Goal: Information Seeking & Learning: Find specific fact

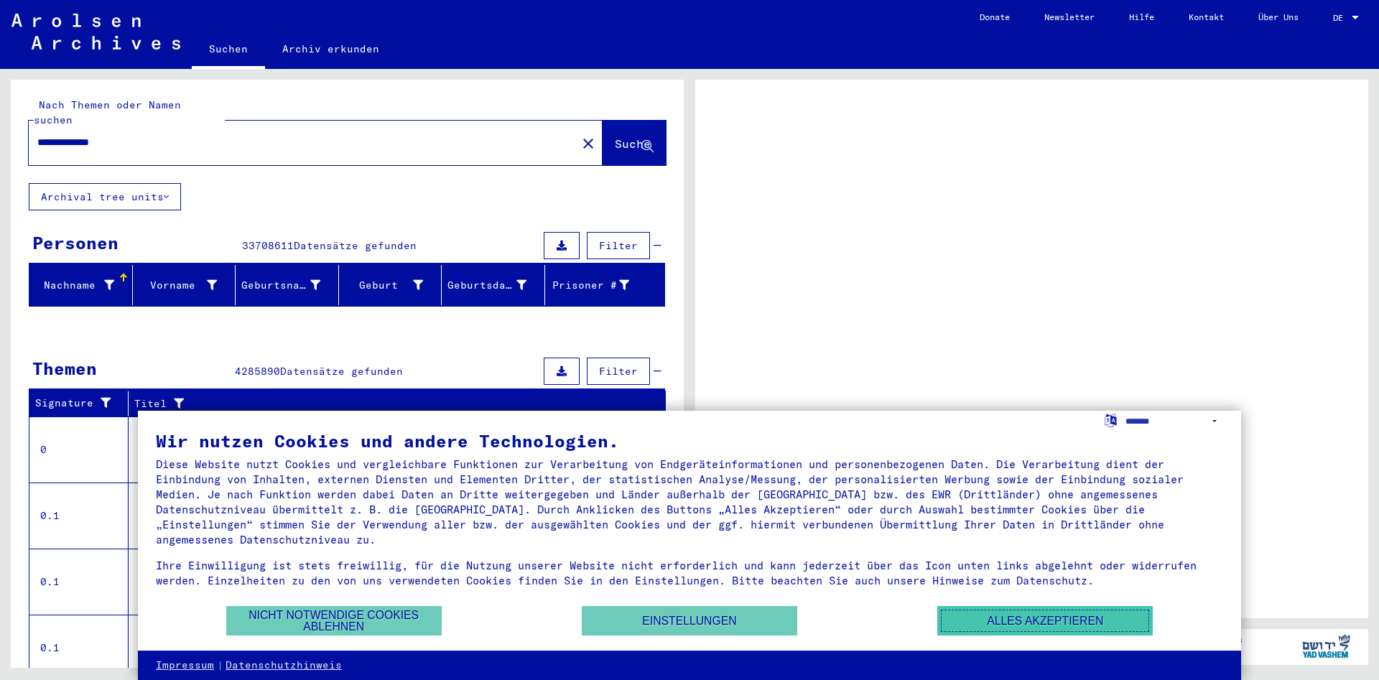
click at [1071, 623] on button "Alles akzeptieren" at bounding box center [1044, 620] width 215 height 29
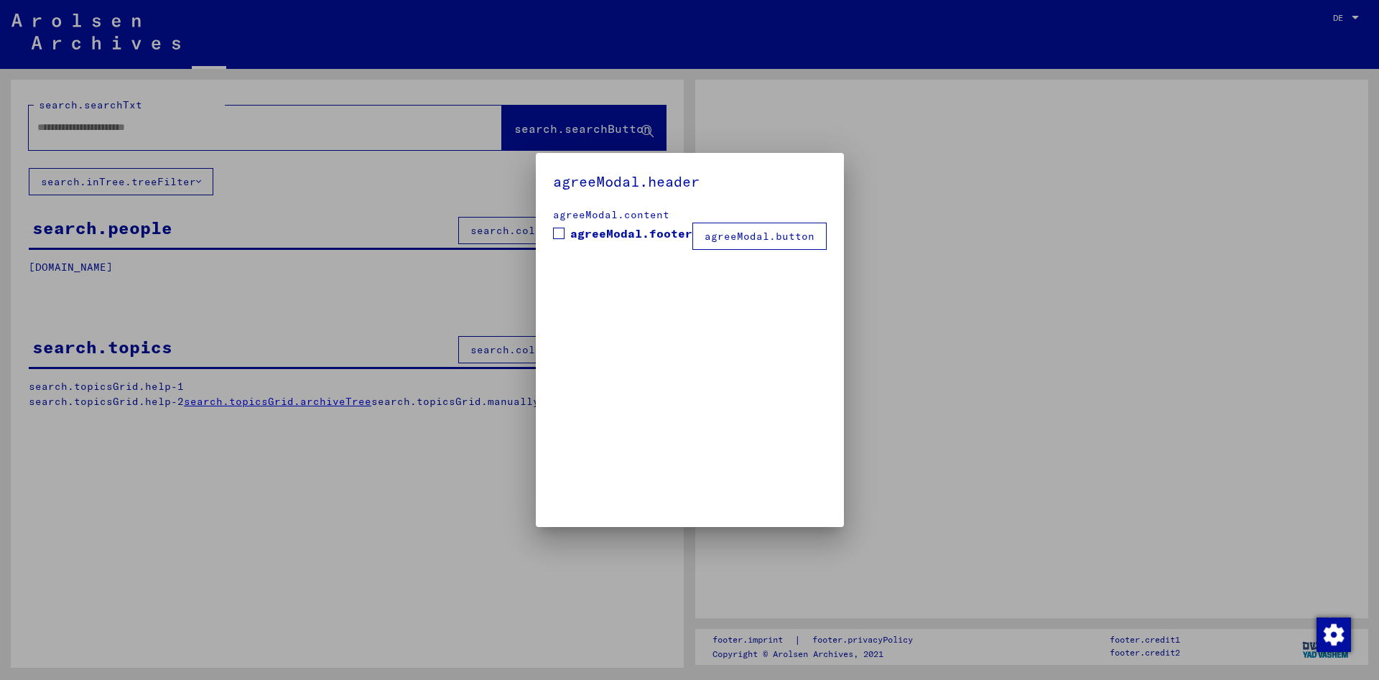
type input "**********"
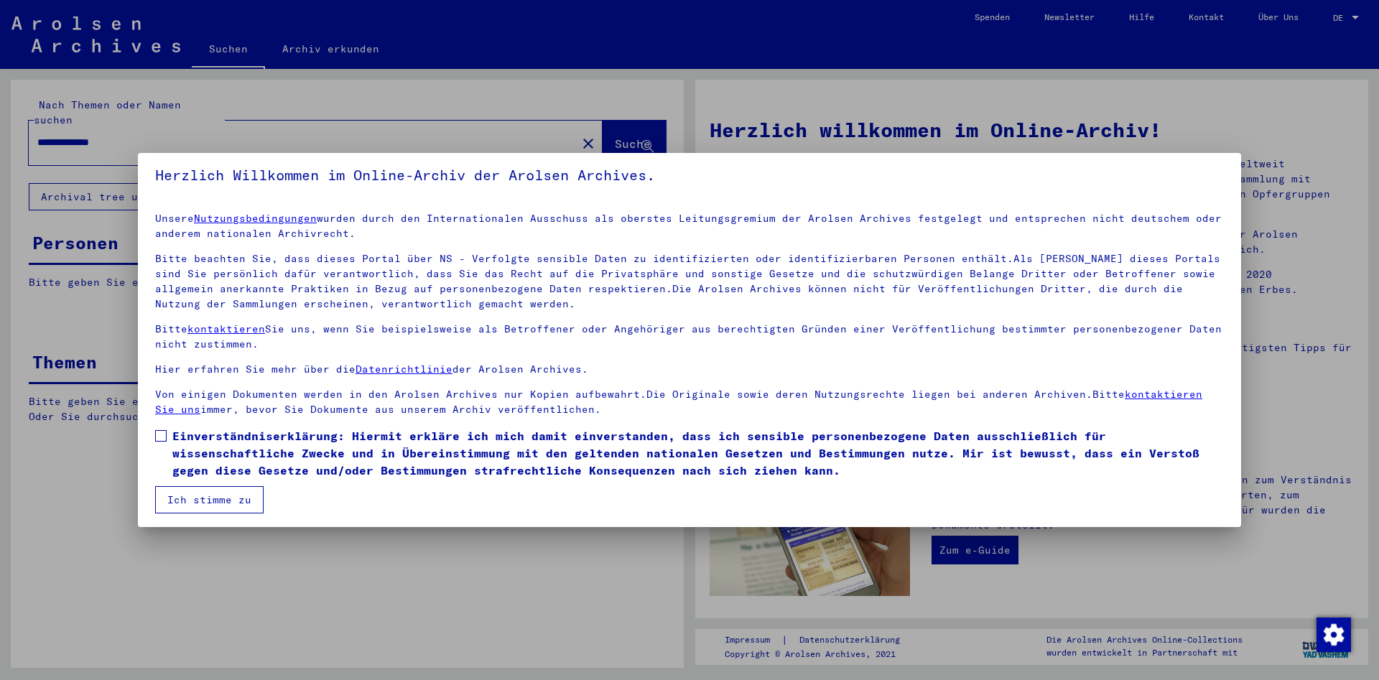
scroll to position [10, 0]
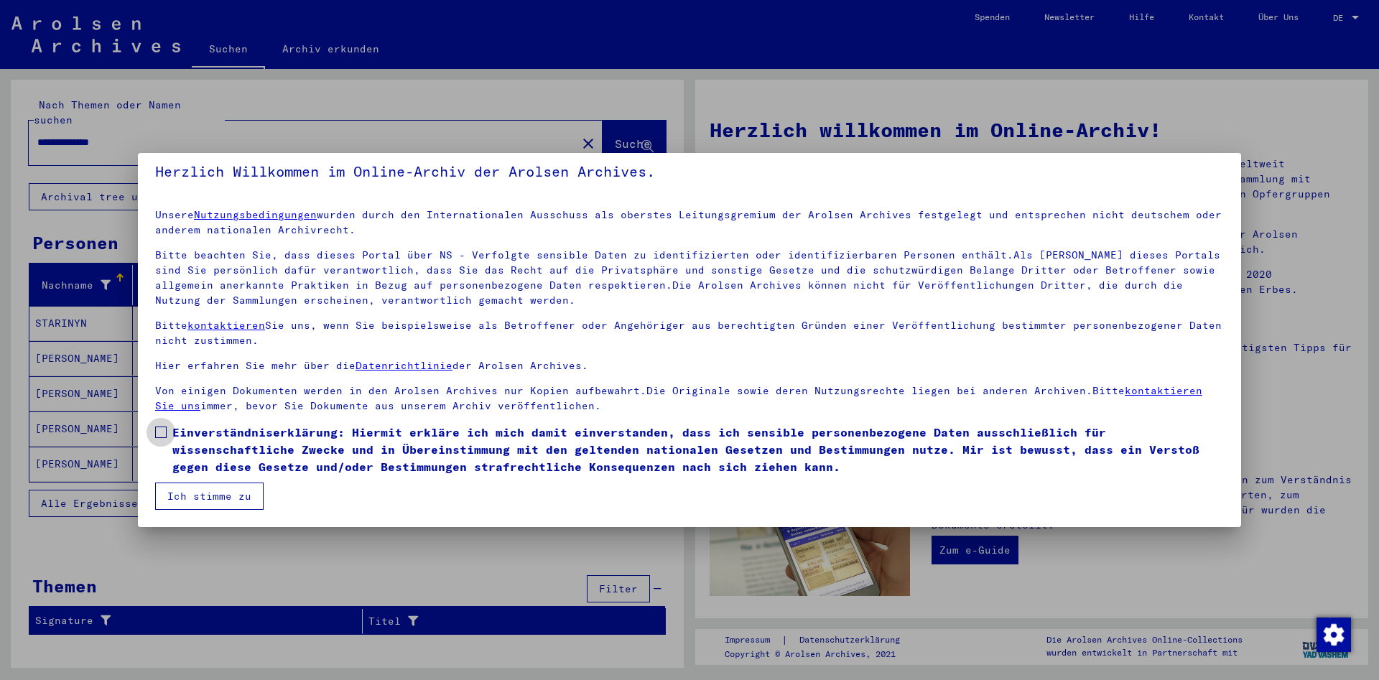
click at [162, 432] on span at bounding box center [160, 432] width 11 height 11
click at [214, 504] on button "Ich stimme zu" at bounding box center [209, 496] width 108 height 27
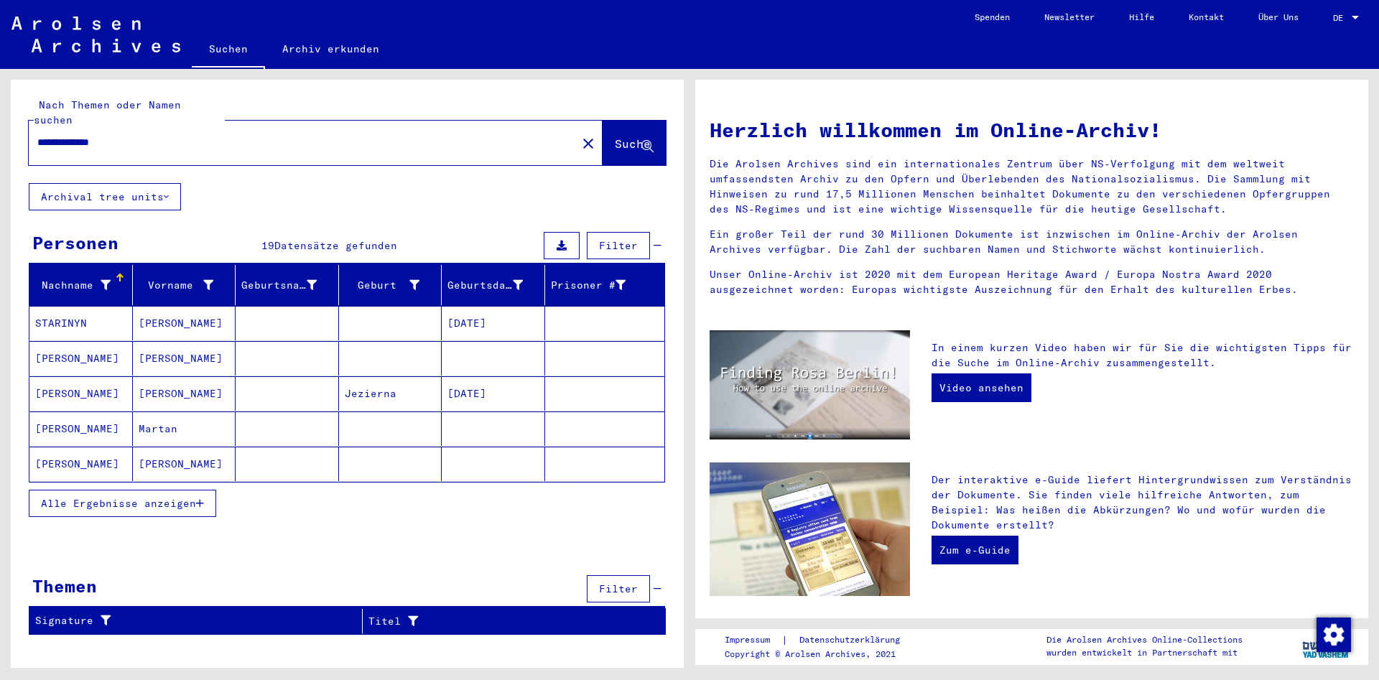
click at [110, 447] on mat-cell "[PERSON_NAME]" at bounding box center [80, 464] width 103 height 34
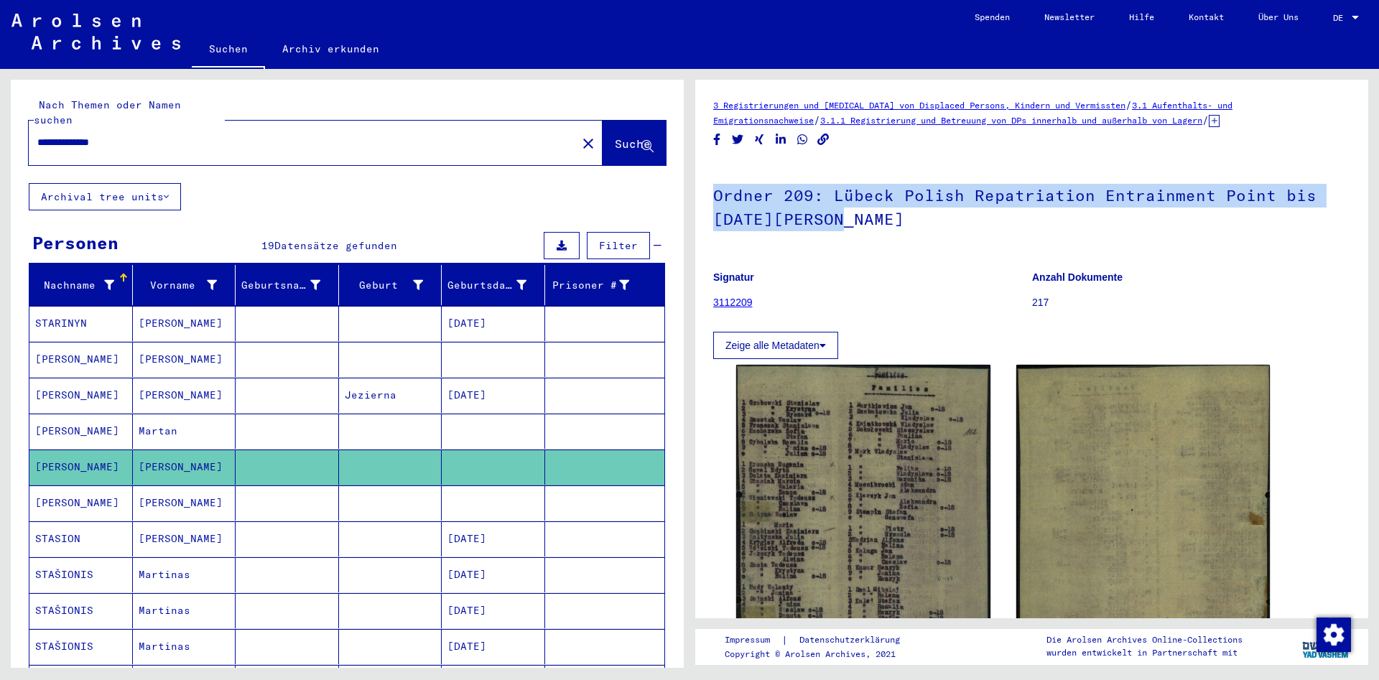
drag, startPoint x: 713, startPoint y: 195, endPoint x: 987, endPoint y: 226, distance: 276.0
click at [1333, 231] on h1 "Ordner 209: Lübeck Polish Repatriation Entrainment Point bis [DATE][PERSON_NAME]" at bounding box center [1031, 205] width 637 height 87
click at [801, 230] on div at bounding box center [801, 230] width 0 height 0
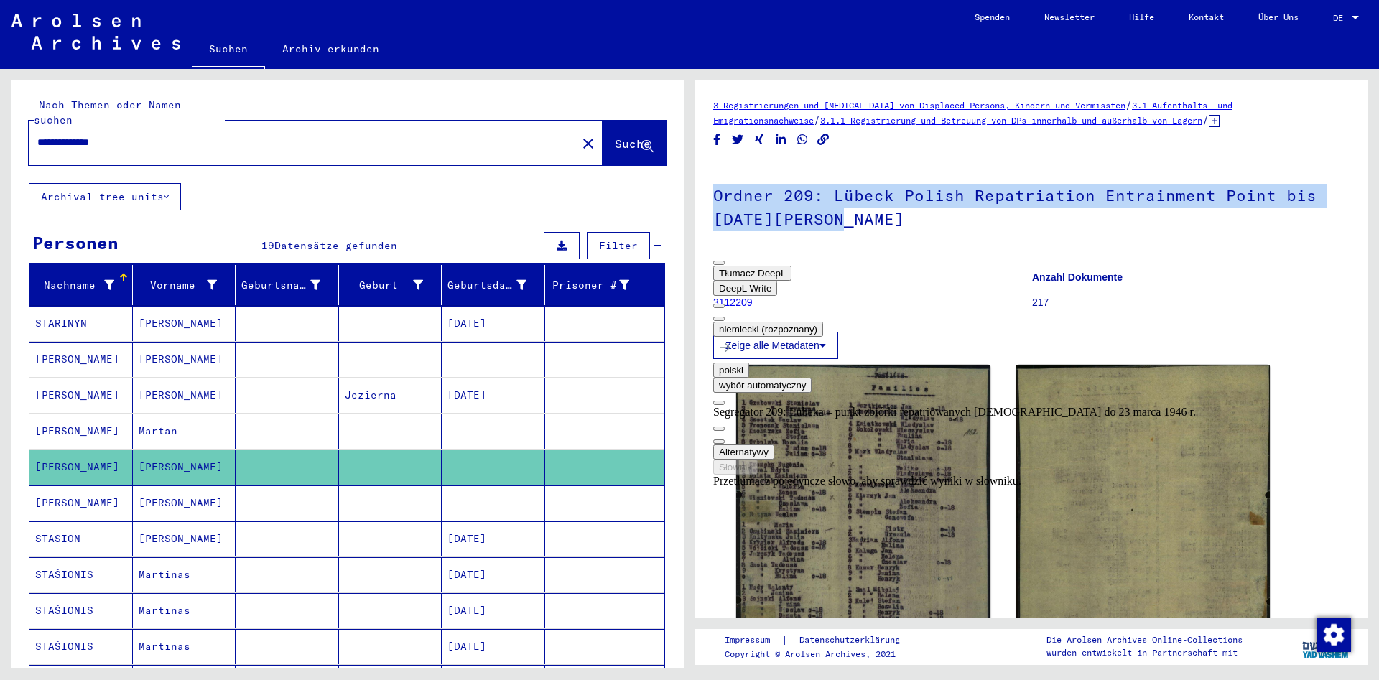
click at [725, 317] on button at bounding box center [718, 319] width 11 height 4
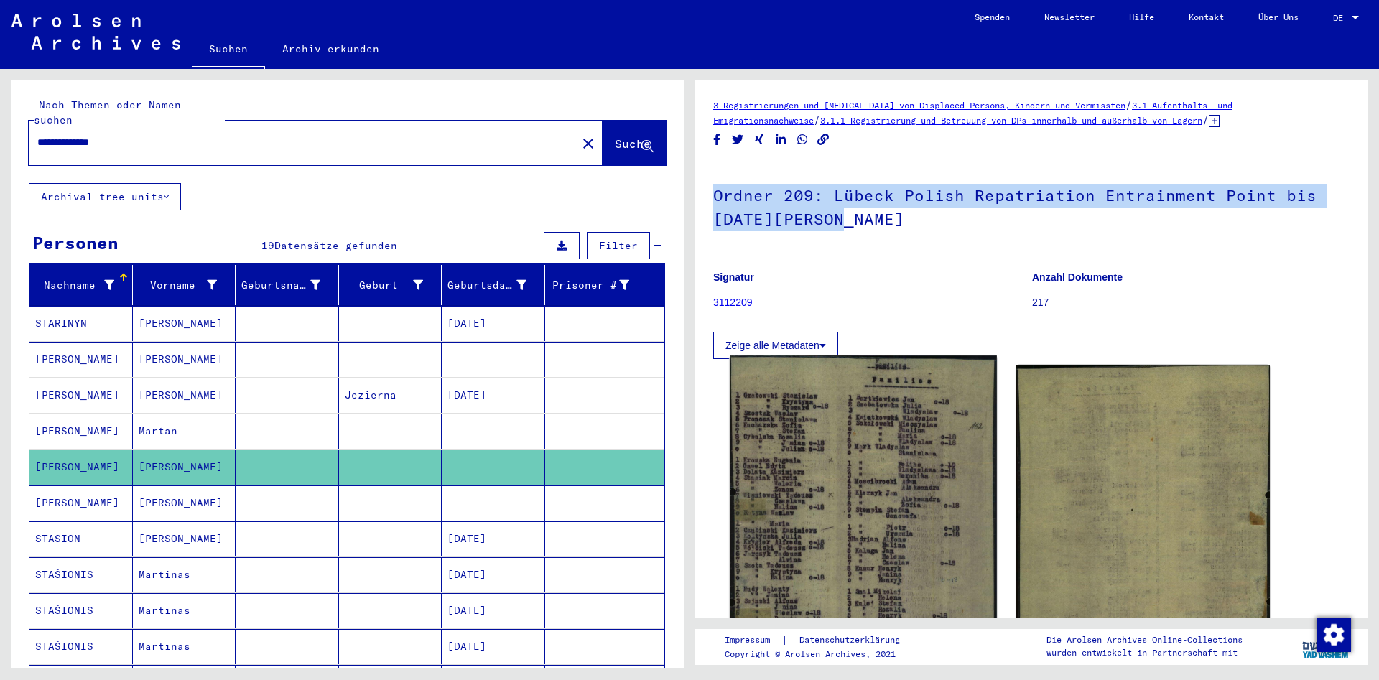
click at [833, 446] on img at bounding box center [863, 542] width 266 height 374
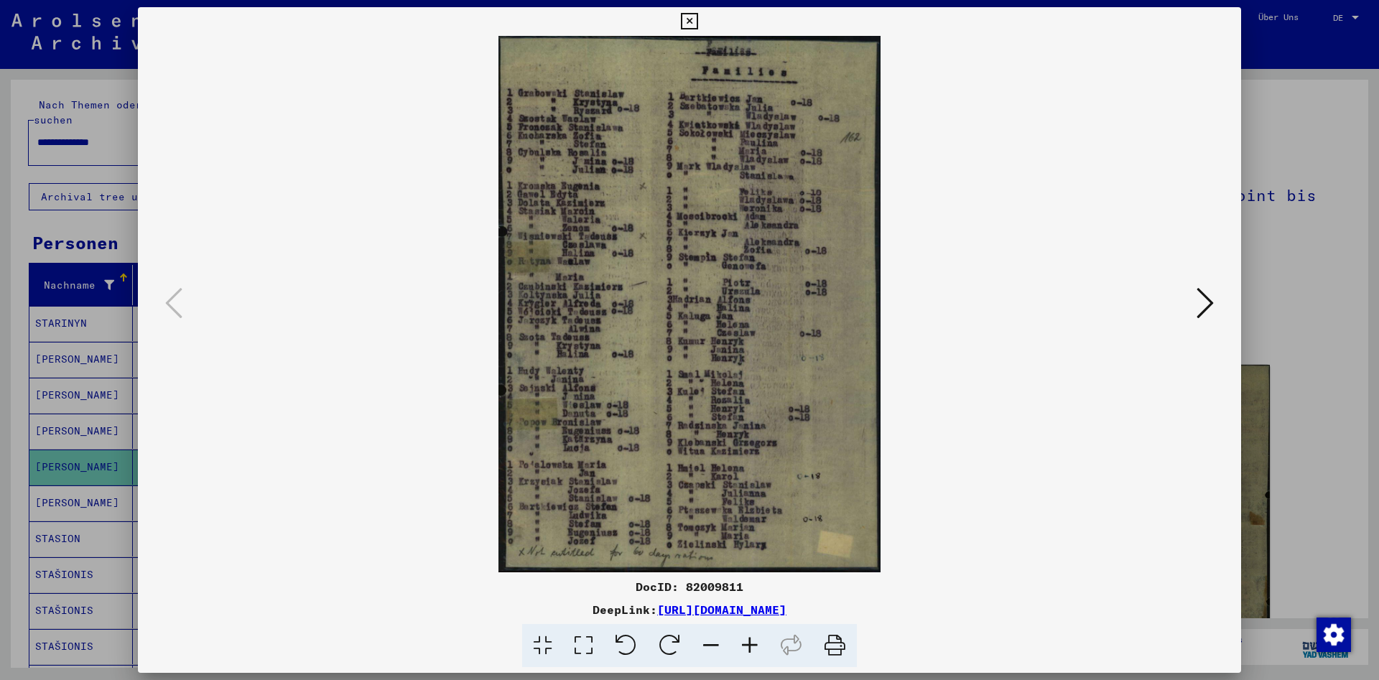
click at [755, 644] on icon at bounding box center [749, 646] width 39 height 44
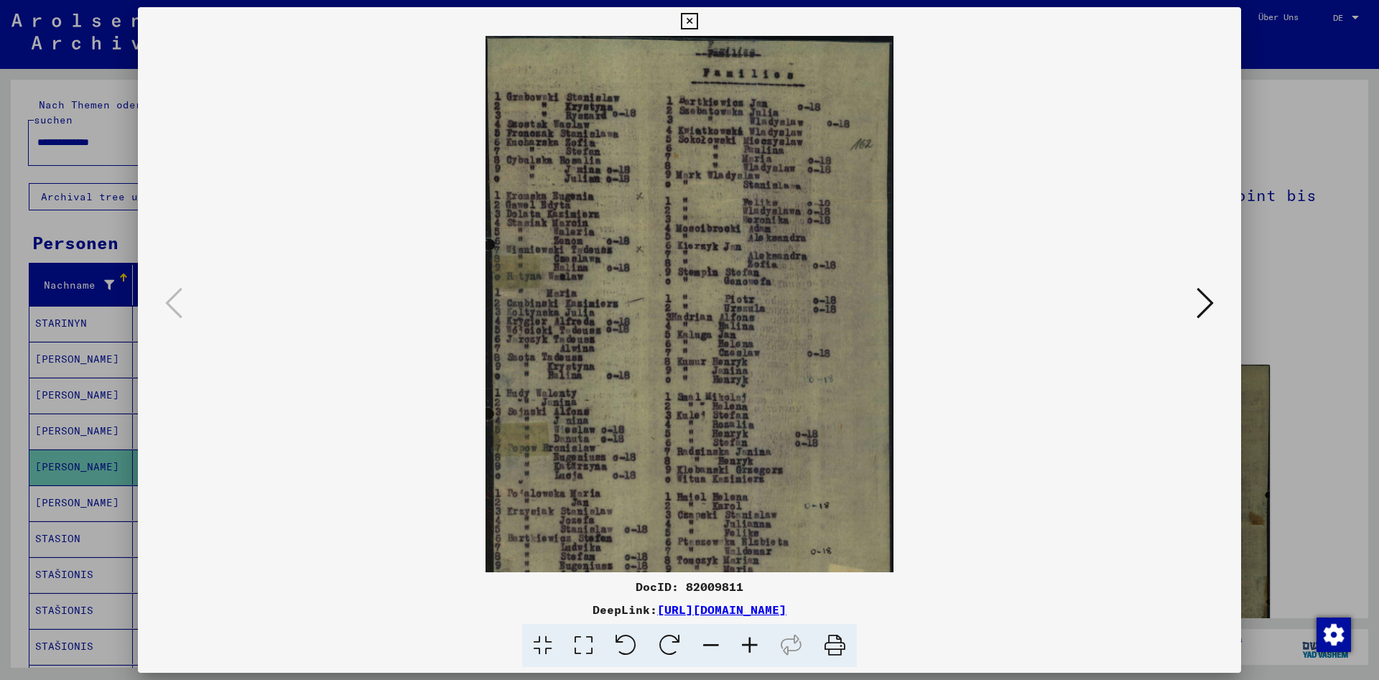
click at [756, 643] on icon at bounding box center [749, 646] width 39 height 44
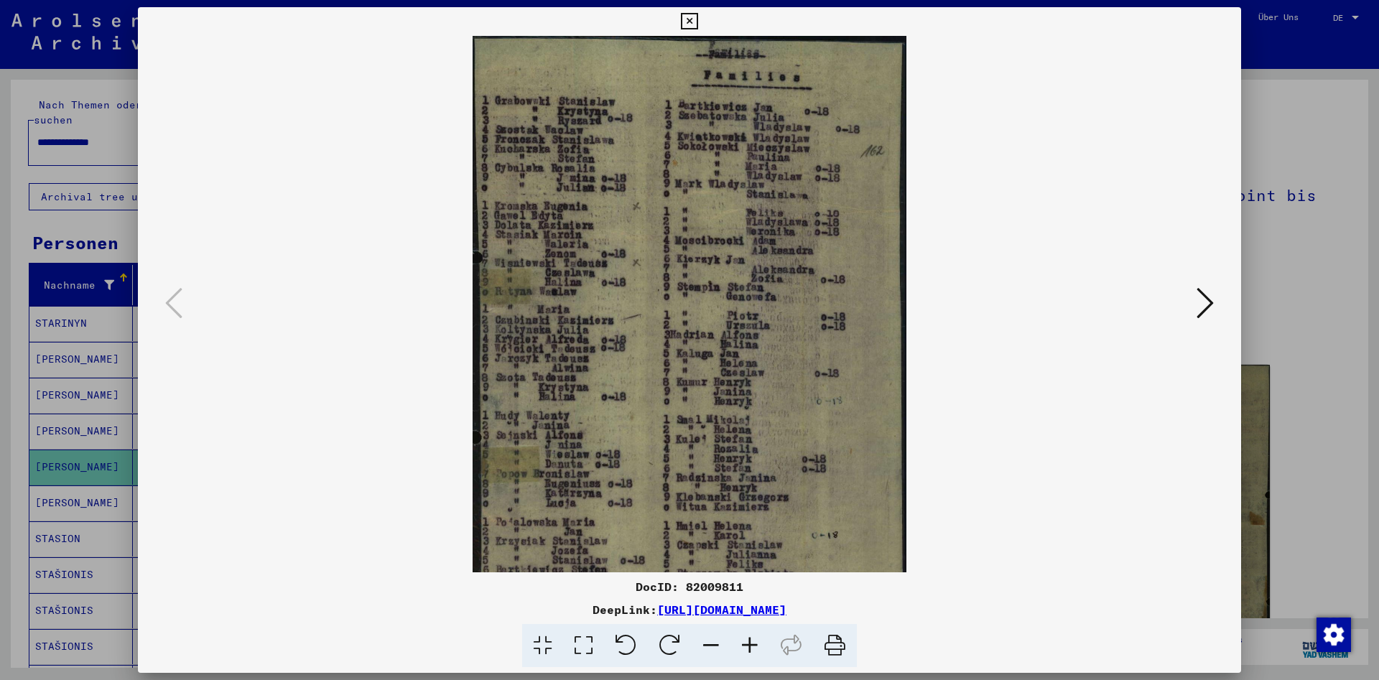
click at [756, 643] on icon at bounding box center [749, 646] width 39 height 44
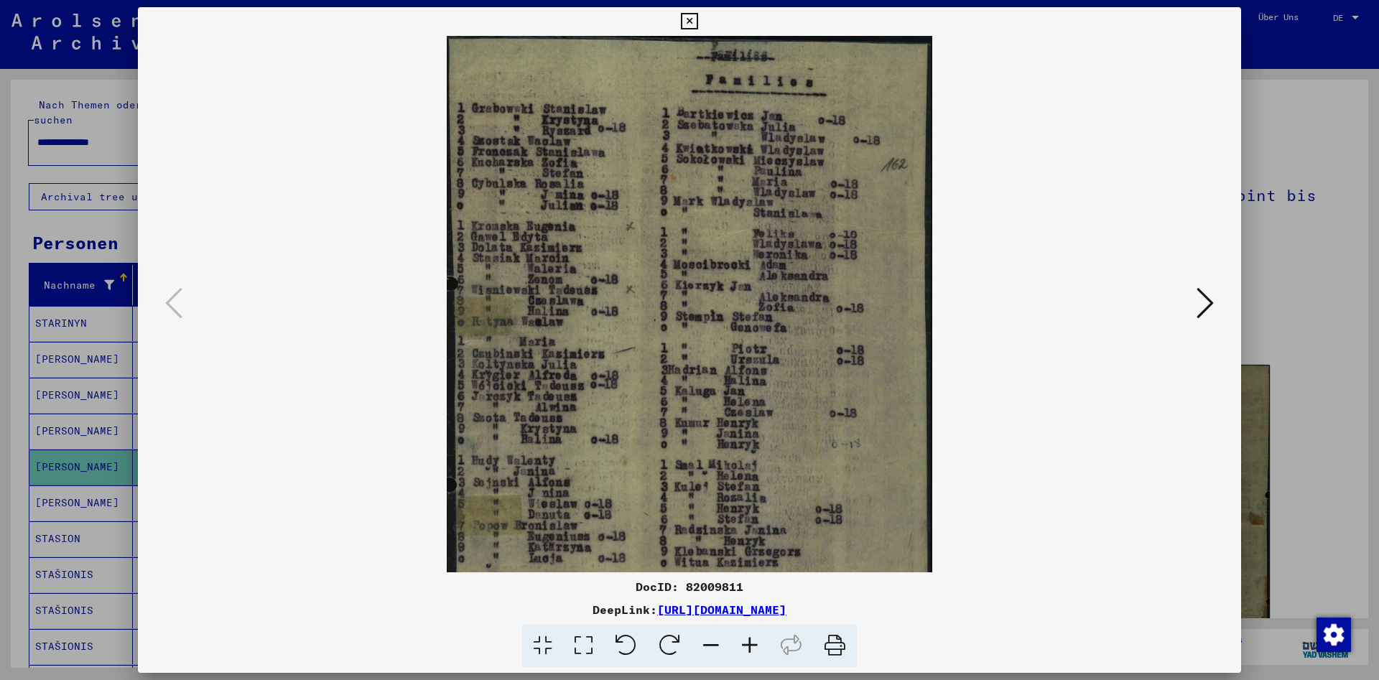
click at [757, 643] on icon at bounding box center [749, 646] width 39 height 44
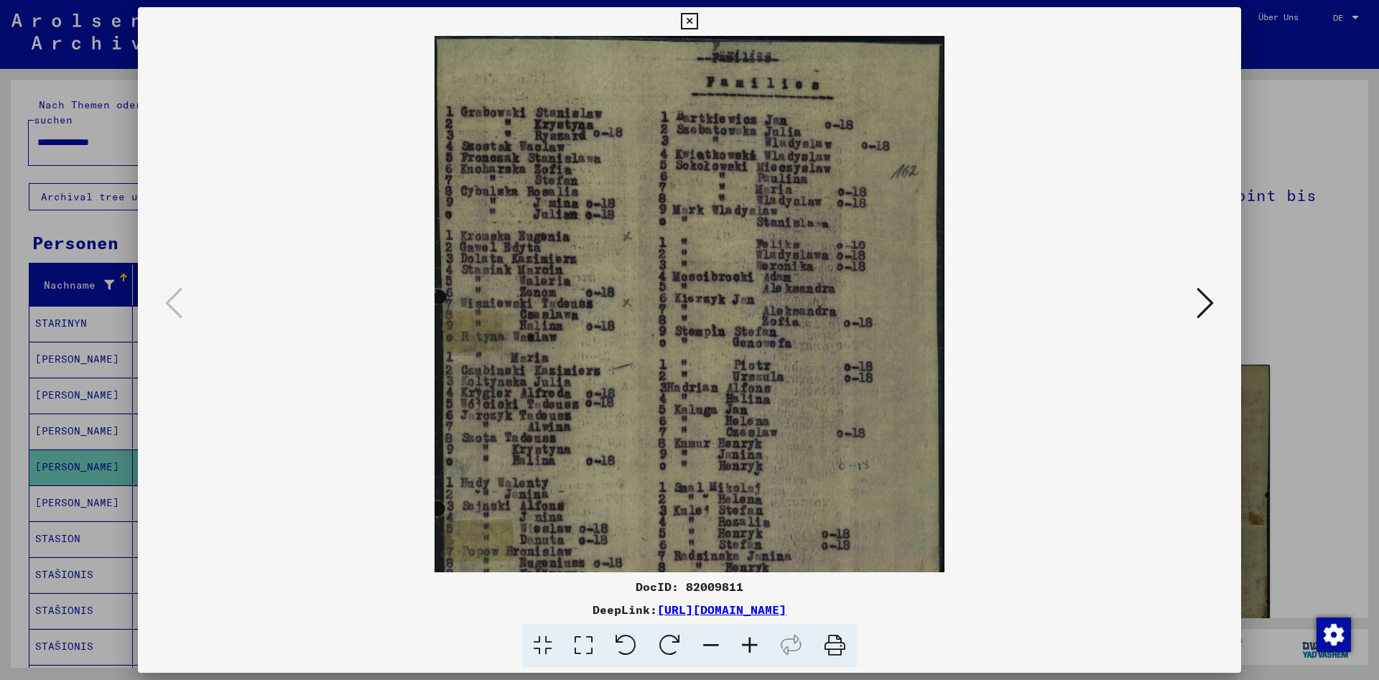
click at [757, 643] on icon at bounding box center [749, 646] width 39 height 44
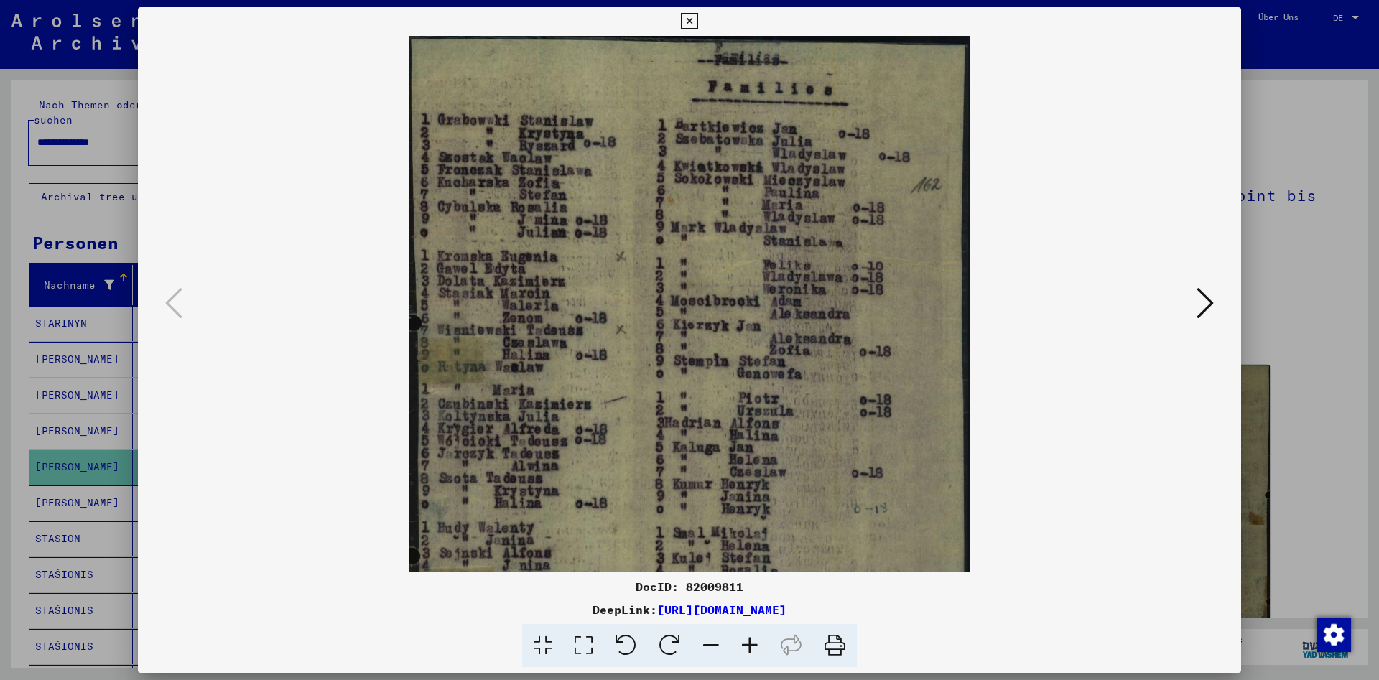
click at [757, 643] on icon at bounding box center [749, 646] width 39 height 44
click at [758, 643] on icon at bounding box center [749, 646] width 39 height 44
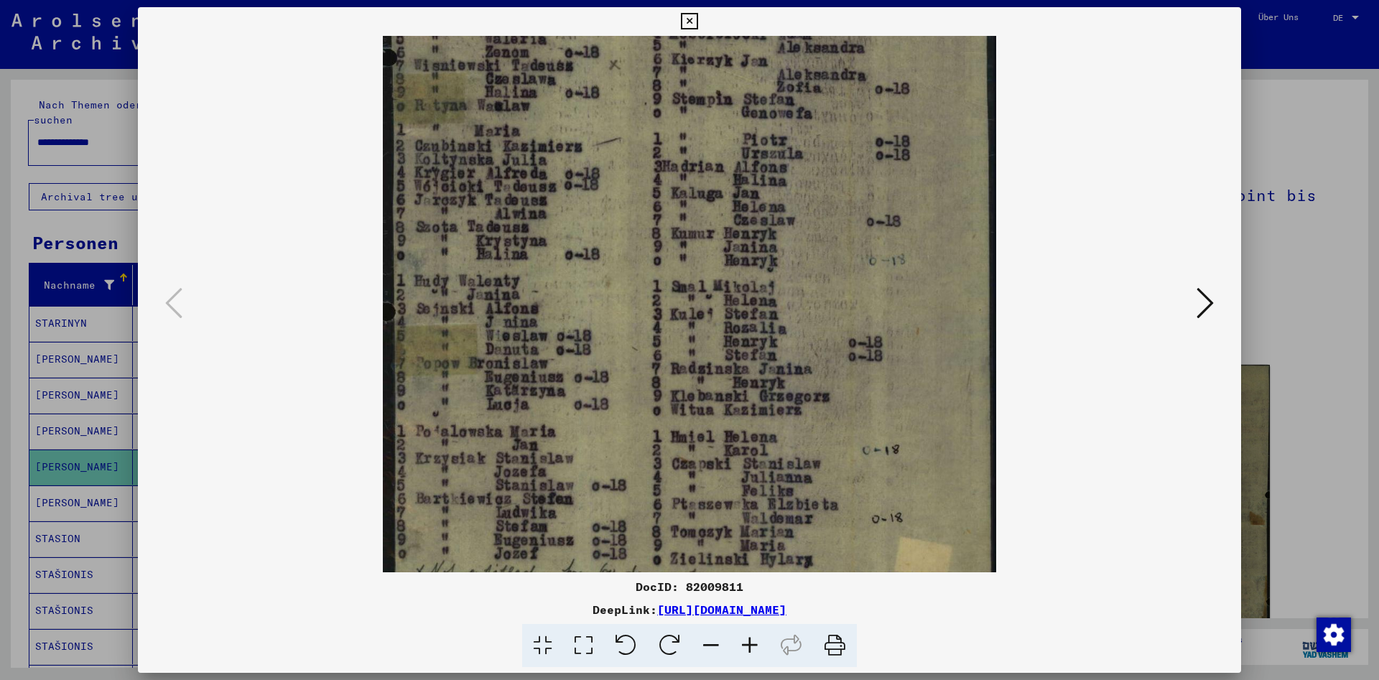
drag, startPoint x: 801, startPoint y: 409, endPoint x: 794, endPoint y: 146, distance: 263.7
click at [797, 119] on img at bounding box center [689, 174] width 613 height 860
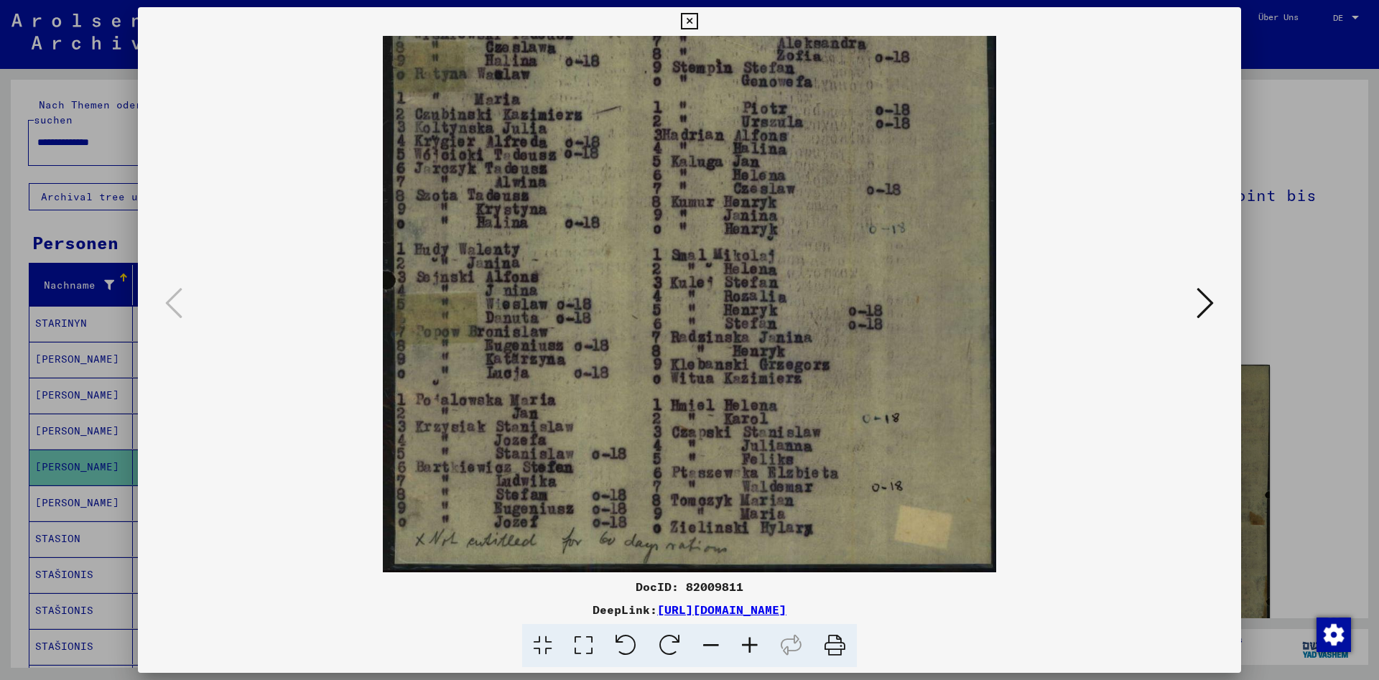
drag, startPoint x: 737, startPoint y: 356, endPoint x: 781, endPoint y: 81, distance: 278.5
click at [781, 81] on img at bounding box center [689, 143] width 613 height 860
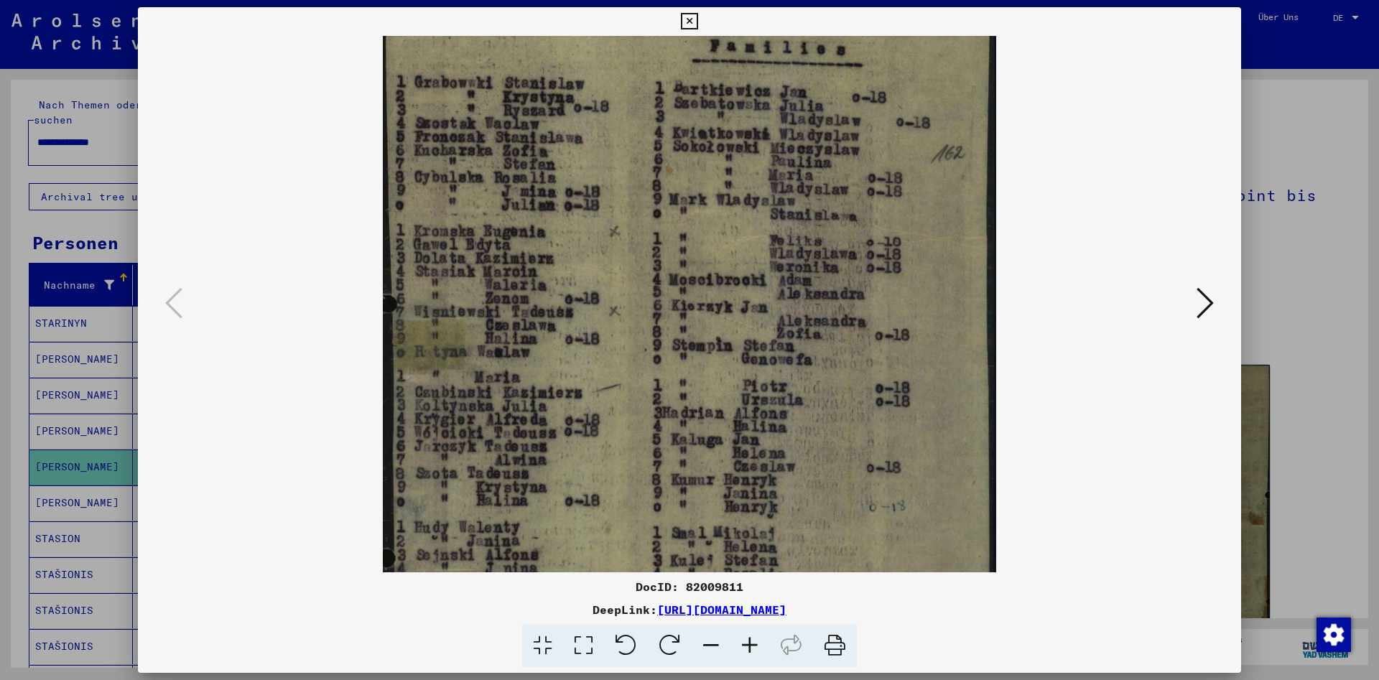
scroll to position [40, 0]
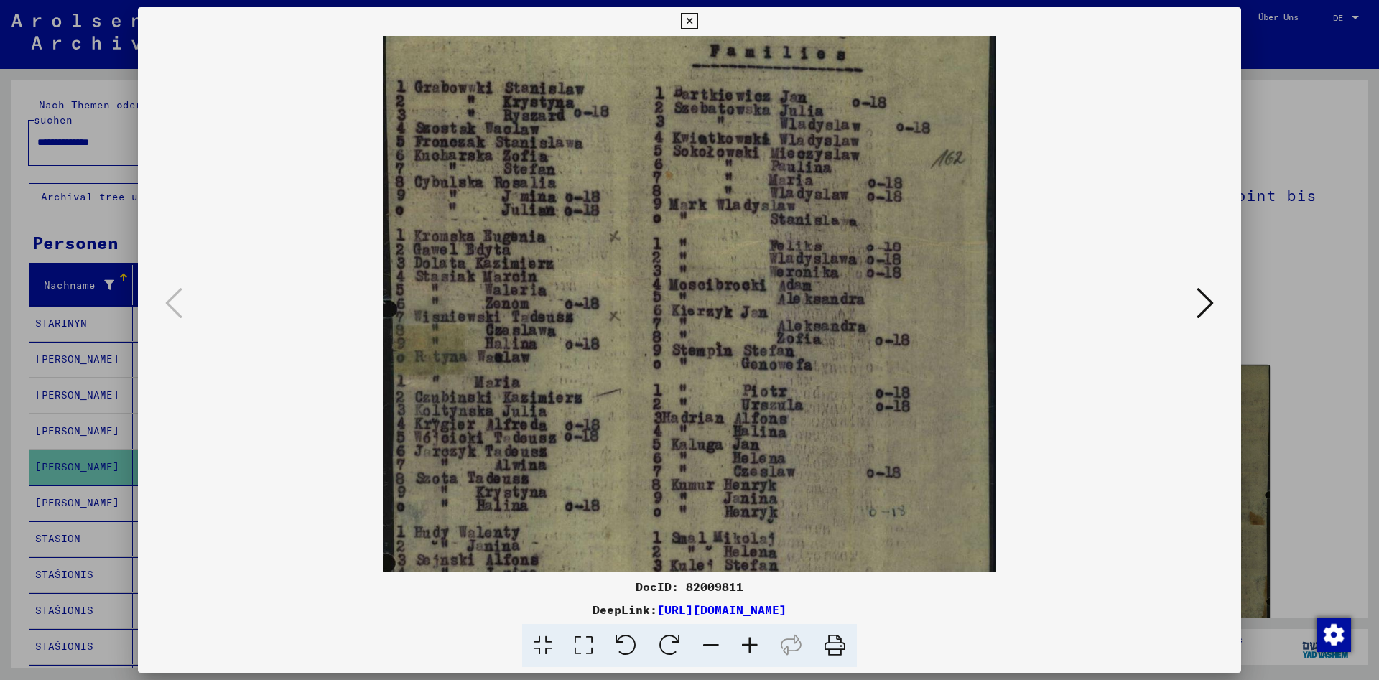
drag, startPoint x: 728, startPoint y: 193, endPoint x: 672, endPoint y: 424, distance: 237.1
click at [707, 476] on img at bounding box center [689, 426] width 613 height 860
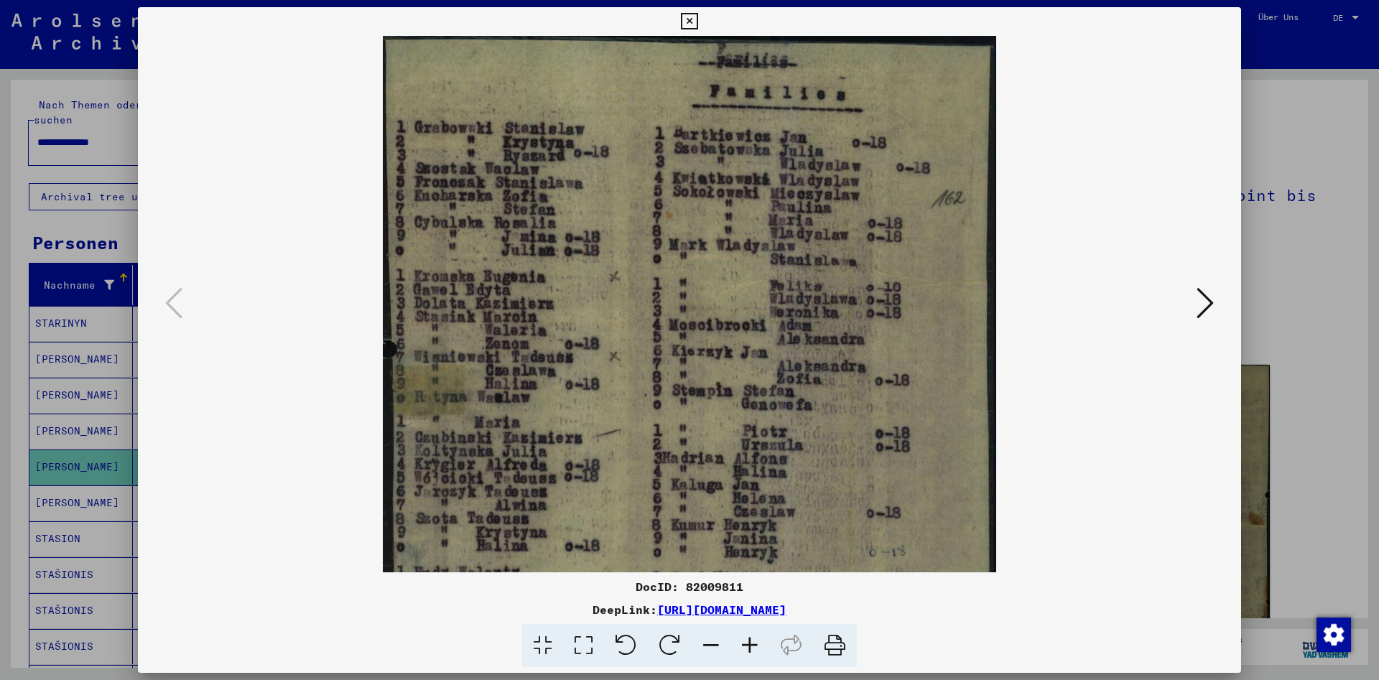
drag, startPoint x: 611, startPoint y: 256, endPoint x: 599, endPoint y: 432, distance: 176.4
click at [599, 432] on img at bounding box center [689, 466] width 613 height 860
click at [1207, 303] on icon at bounding box center [1204, 303] width 17 height 34
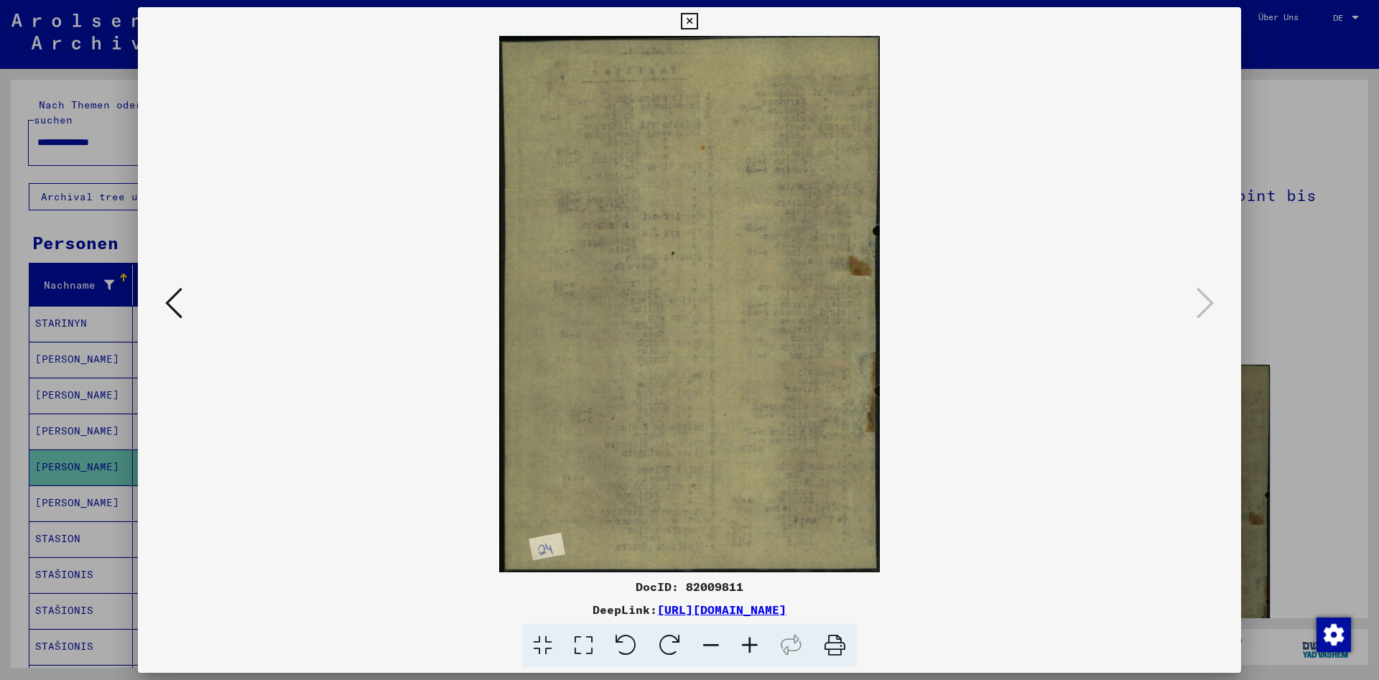
click at [168, 302] on icon at bounding box center [173, 303] width 17 height 34
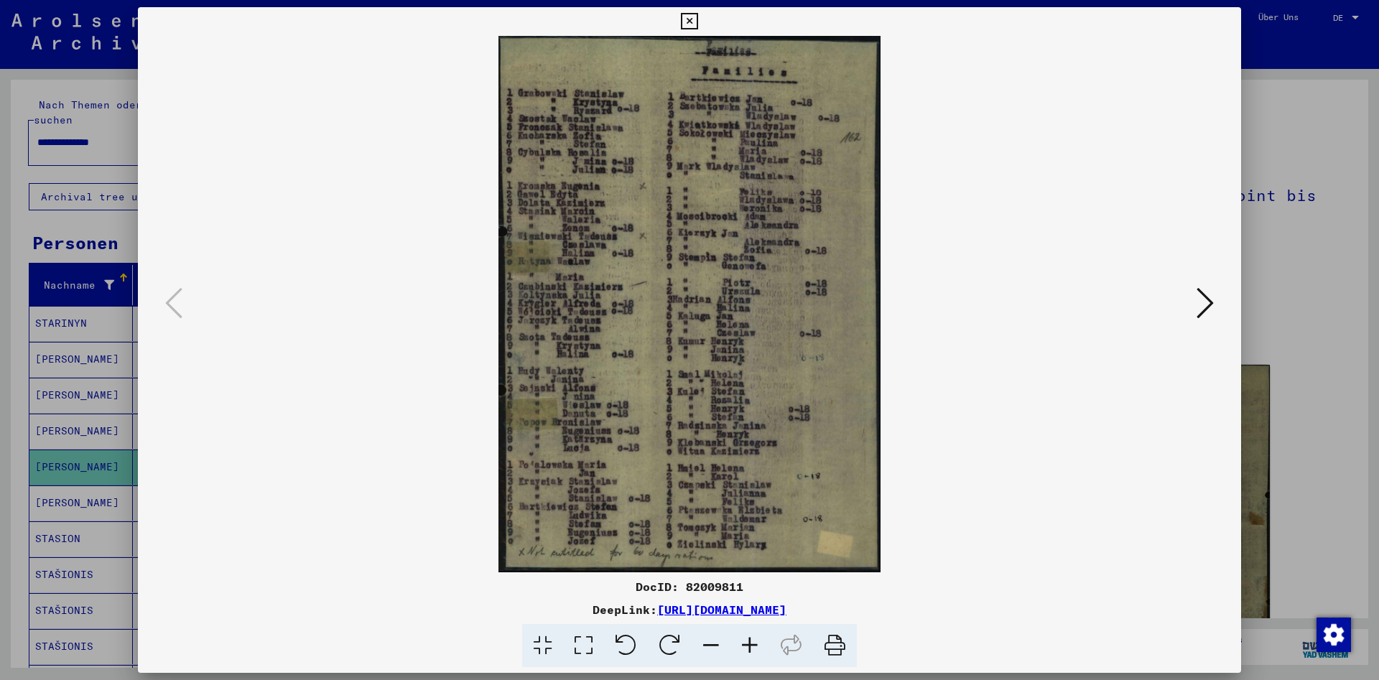
click at [697, 17] on icon at bounding box center [689, 21] width 17 height 17
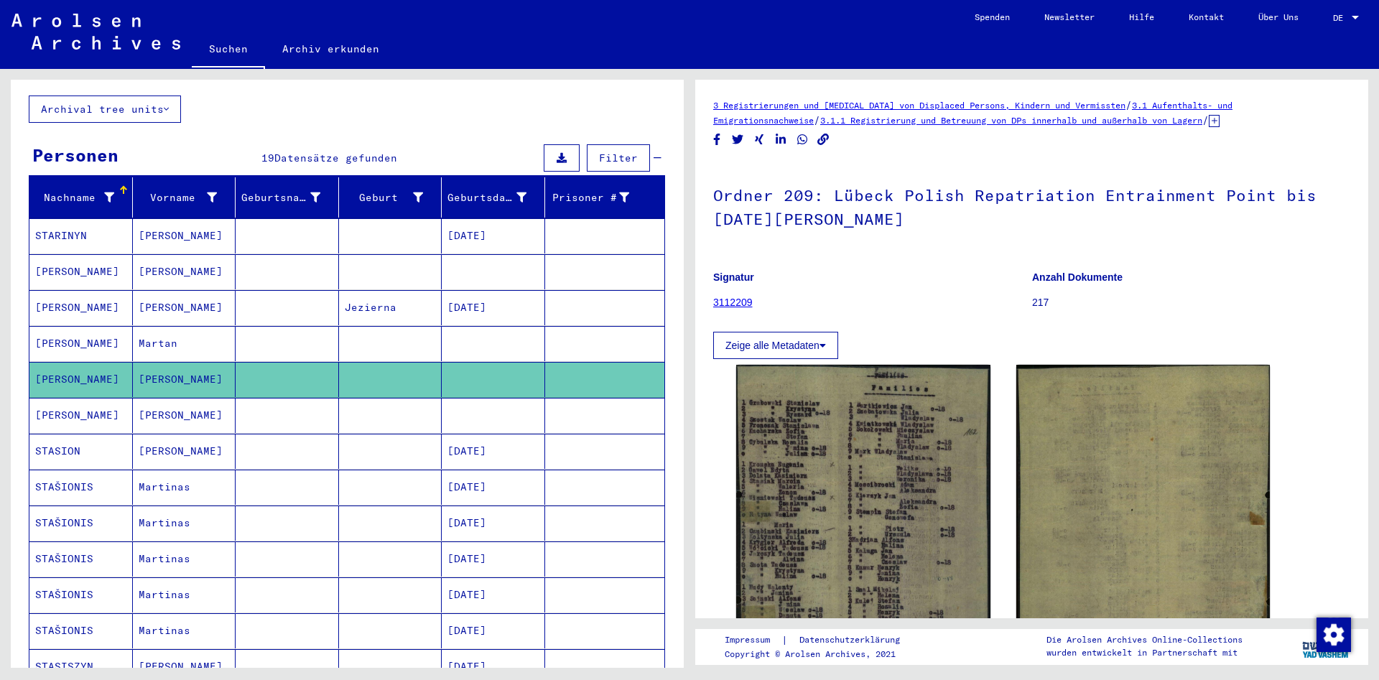
scroll to position [78, 0]
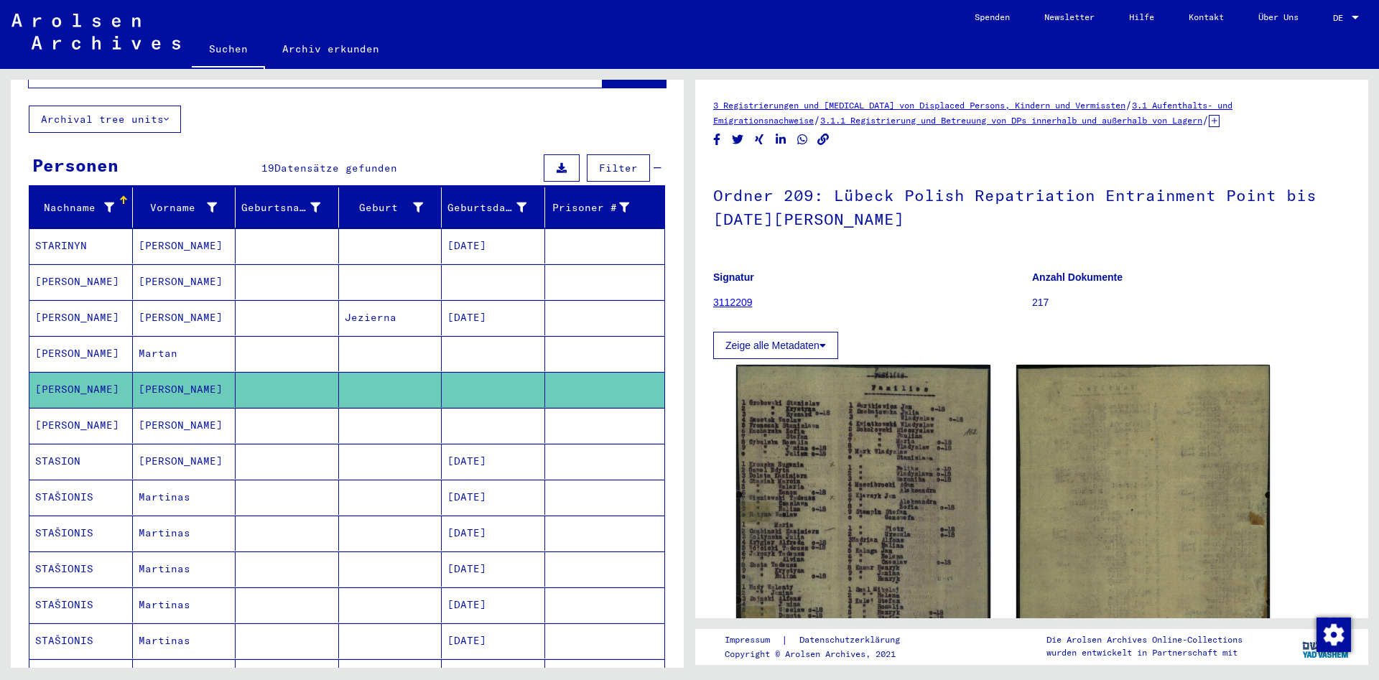
drag, startPoint x: 512, startPoint y: 467, endPoint x: 511, endPoint y: 478, distance: 10.8
click at [671, 342] on div "Nachname Vorname Geburtsname Geburt‏ Geburtsdatum Prisoner # STARINYN Marcin [D…" at bounding box center [347, 595] width 673 height 817
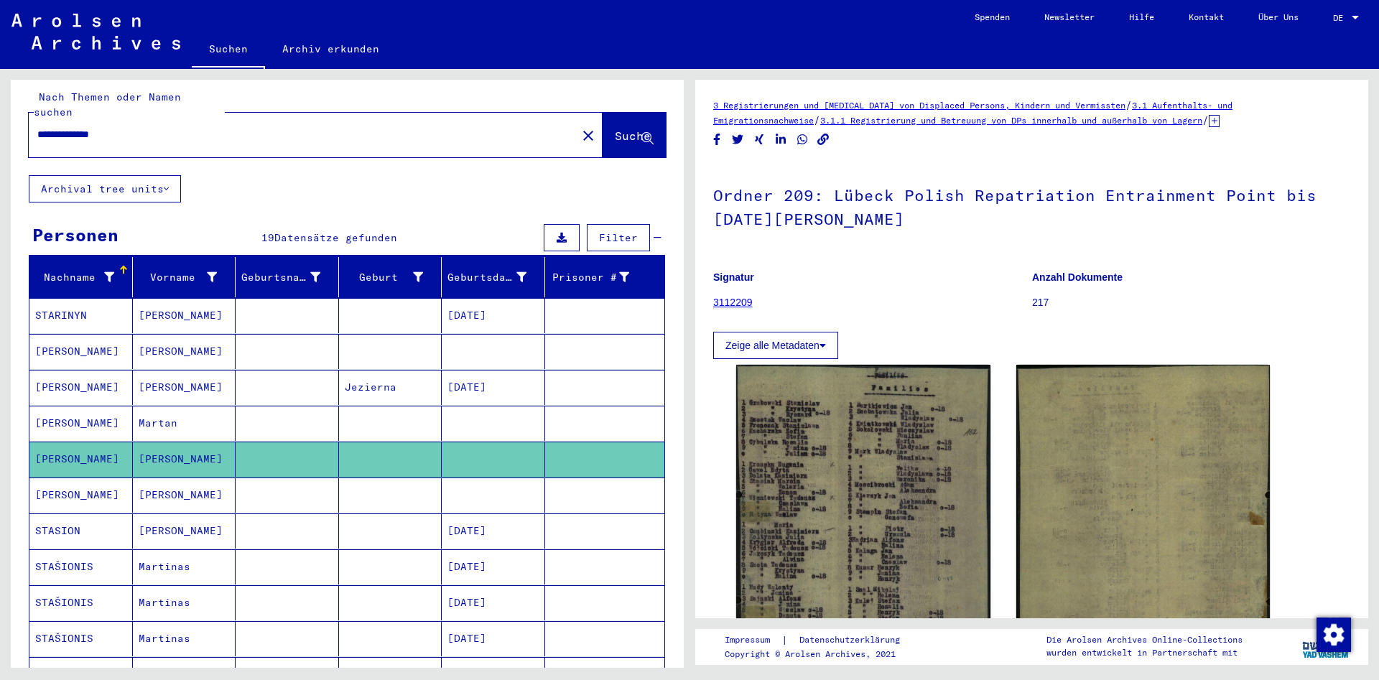
scroll to position [0, 0]
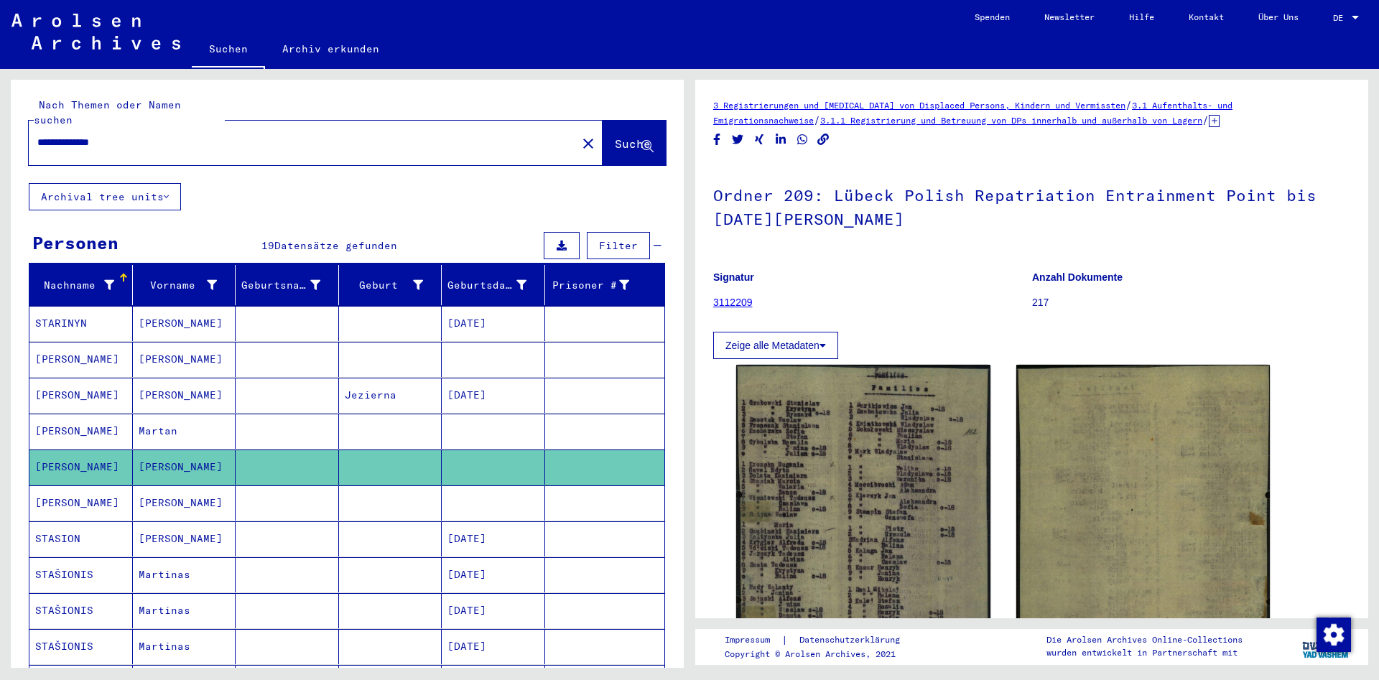
click at [636, 239] on span "Filter" at bounding box center [618, 245] width 39 height 13
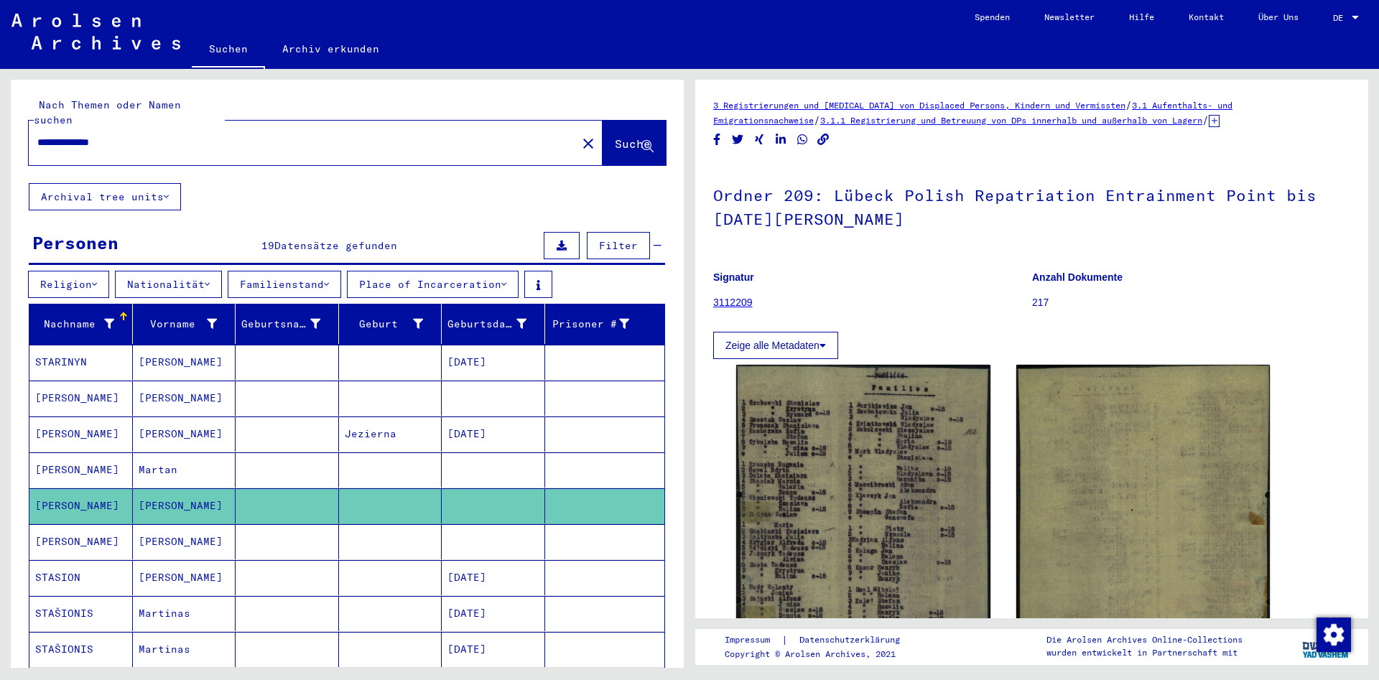
click at [210, 279] on icon at bounding box center [207, 284] width 5 height 10
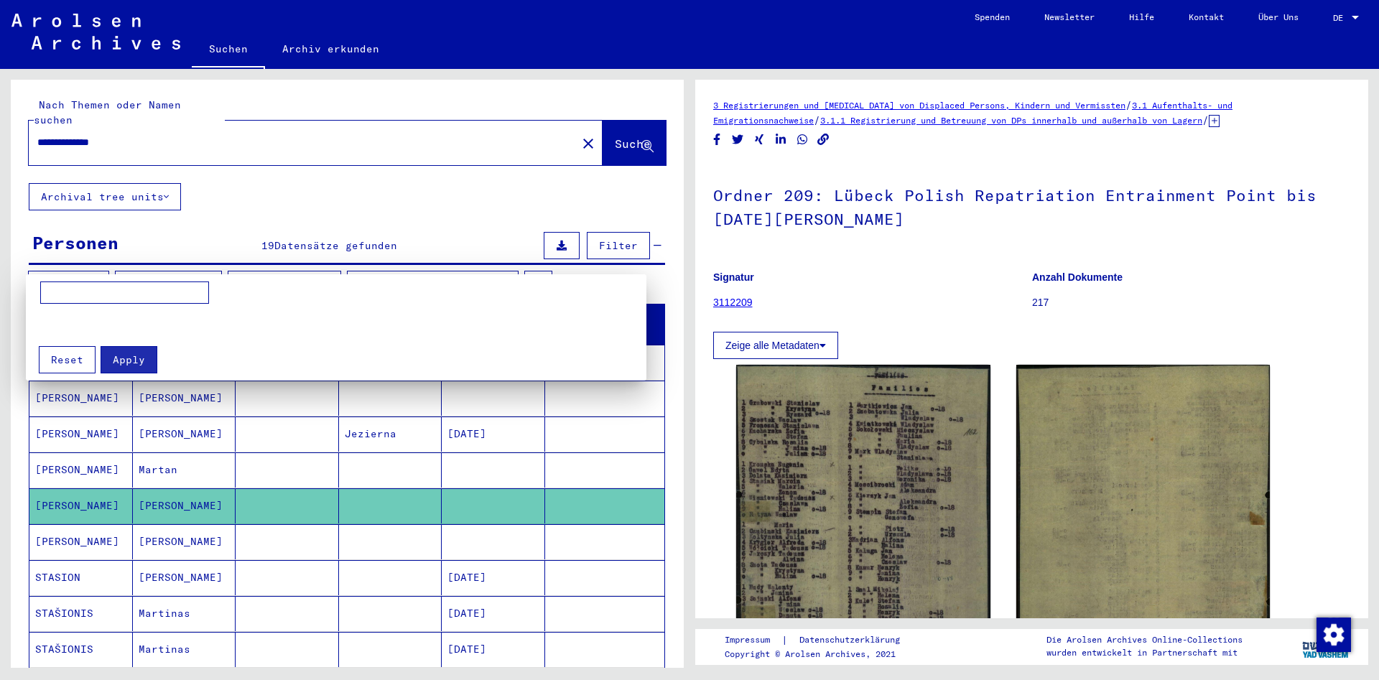
click at [213, 266] on div at bounding box center [689, 340] width 1379 height 680
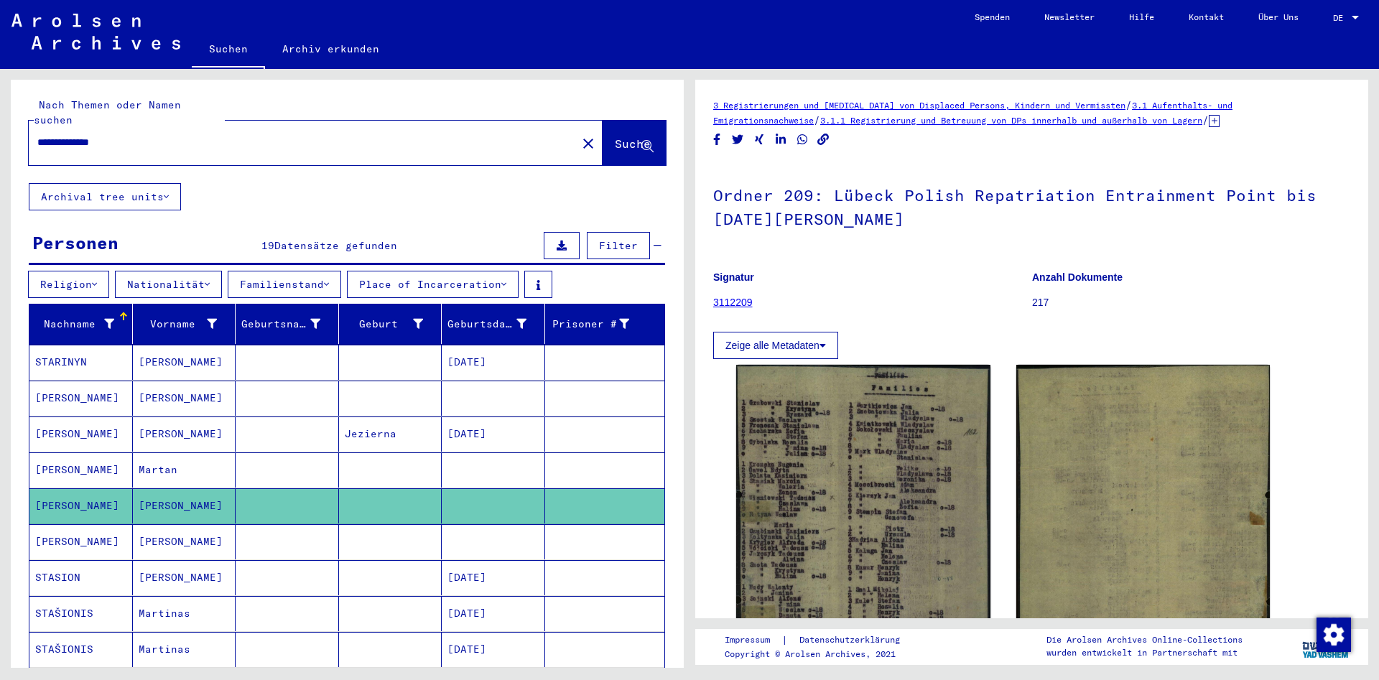
click at [506, 279] on icon at bounding box center [503, 284] width 5 height 10
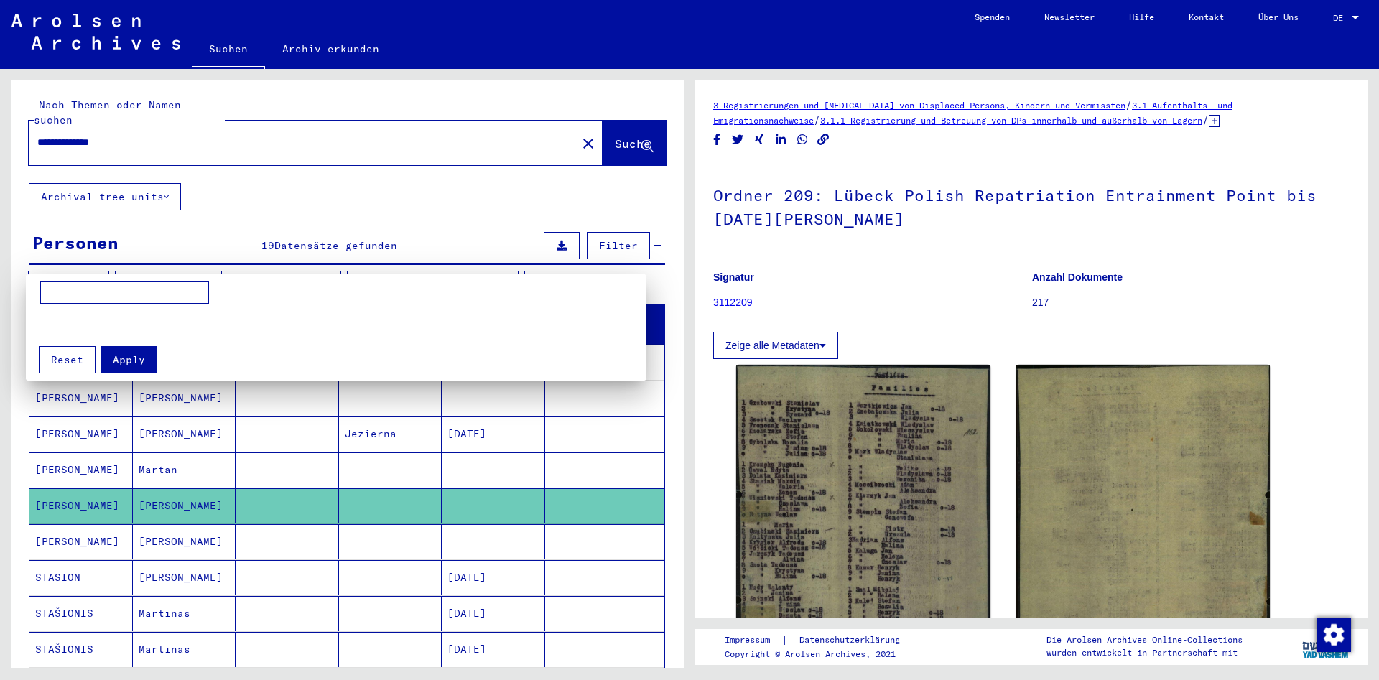
click at [515, 271] on div at bounding box center [689, 340] width 1379 height 680
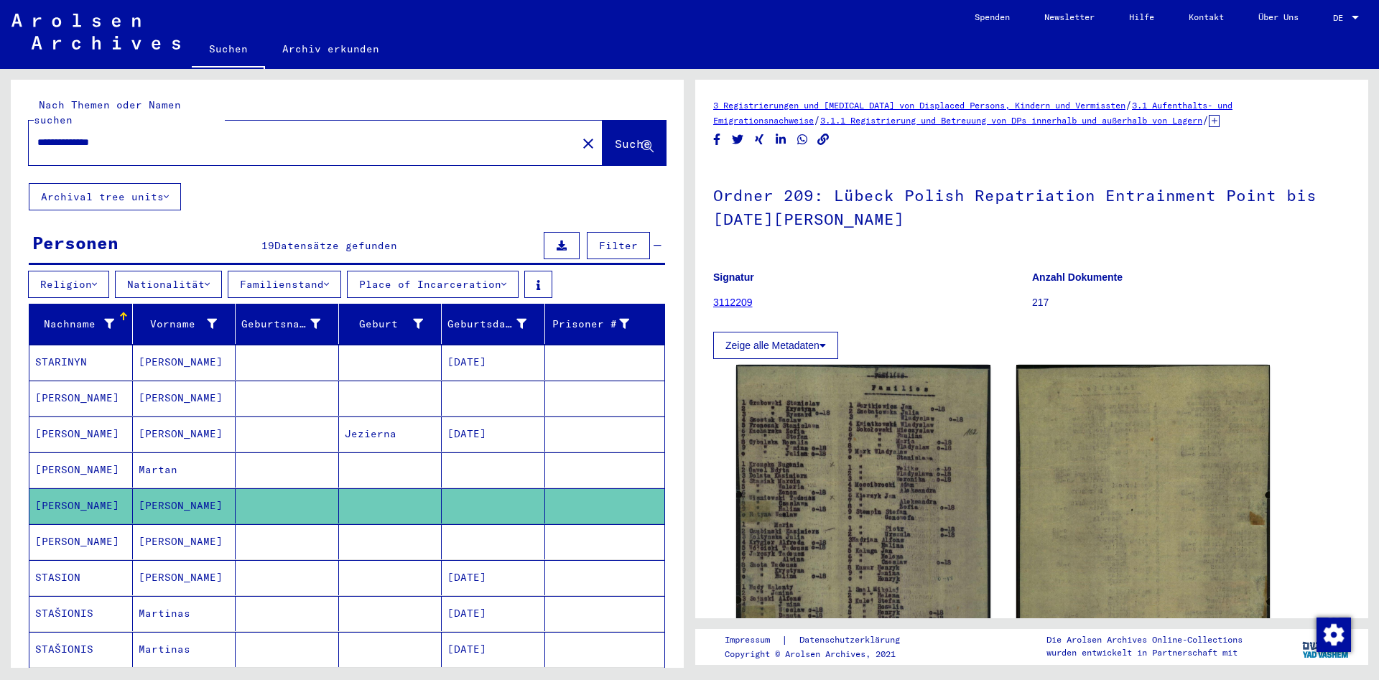
click at [325, 271] on button "Familienstand" at bounding box center [284, 284] width 113 height 27
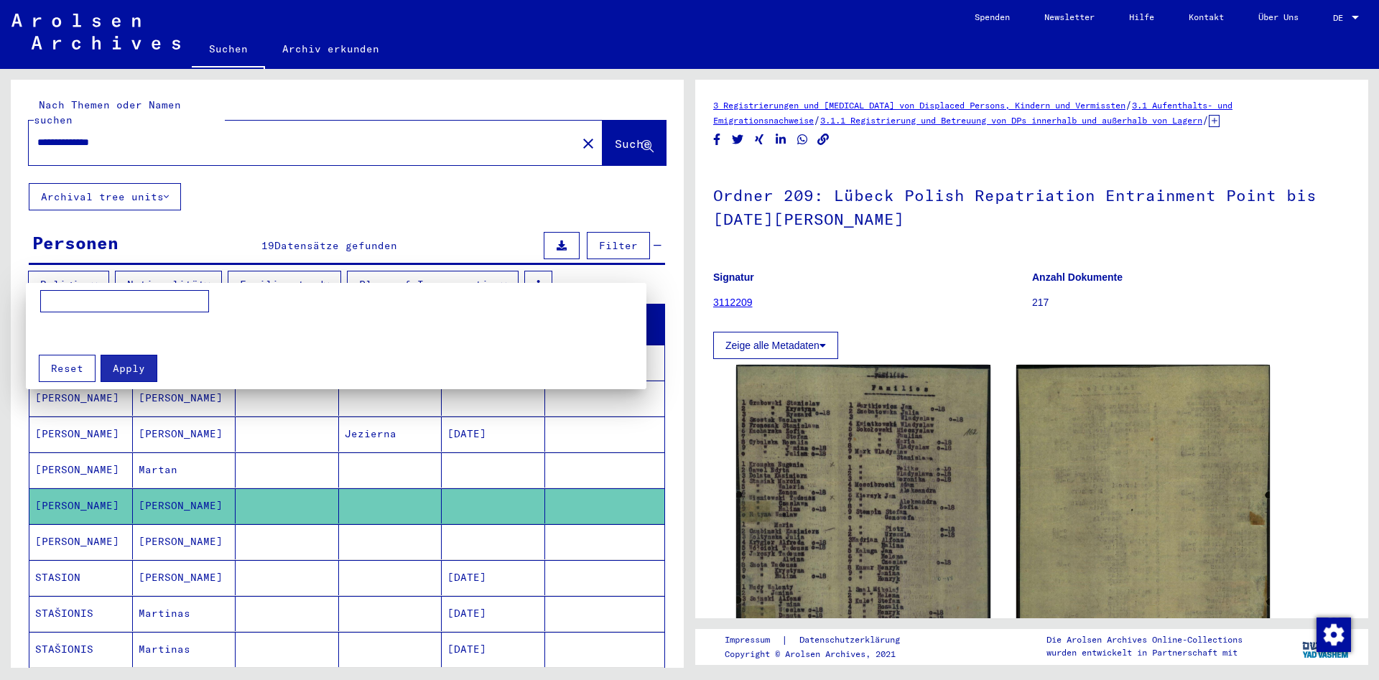
click at [325, 271] on div at bounding box center [689, 340] width 1379 height 680
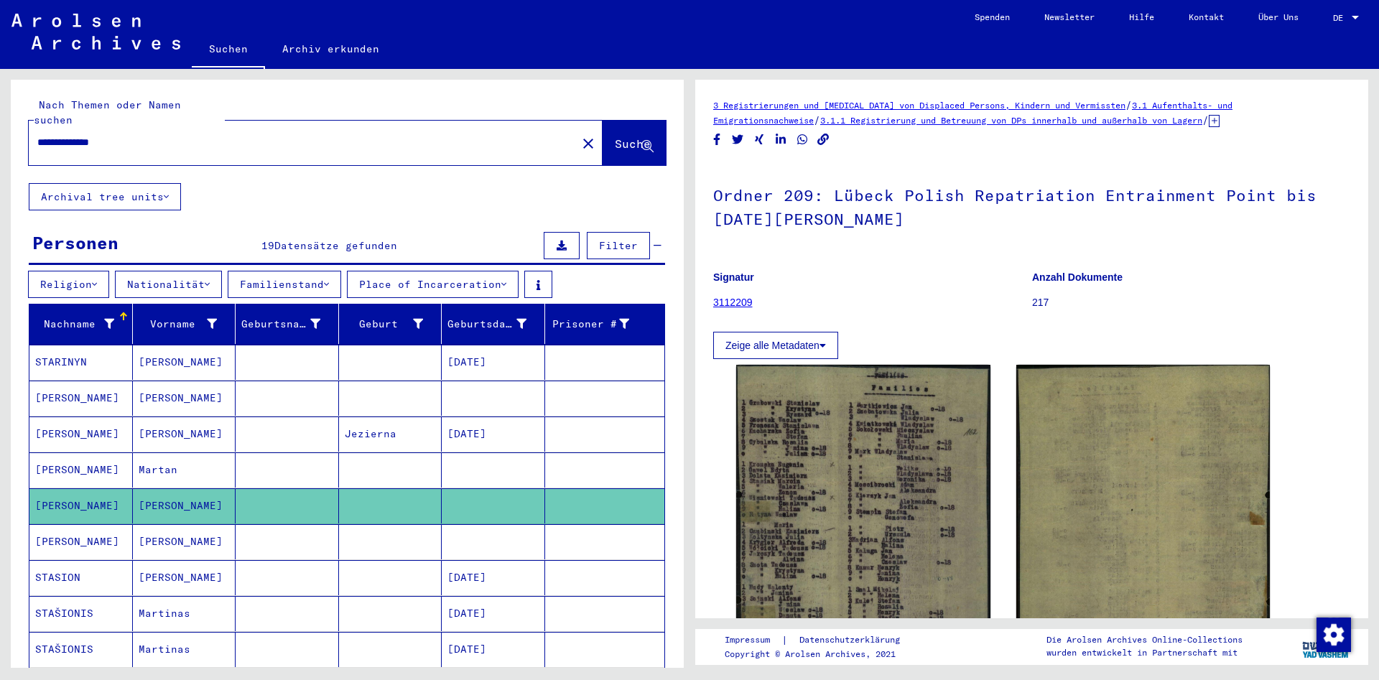
click at [610, 239] on span "Filter" at bounding box center [618, 245] width 39 height 13
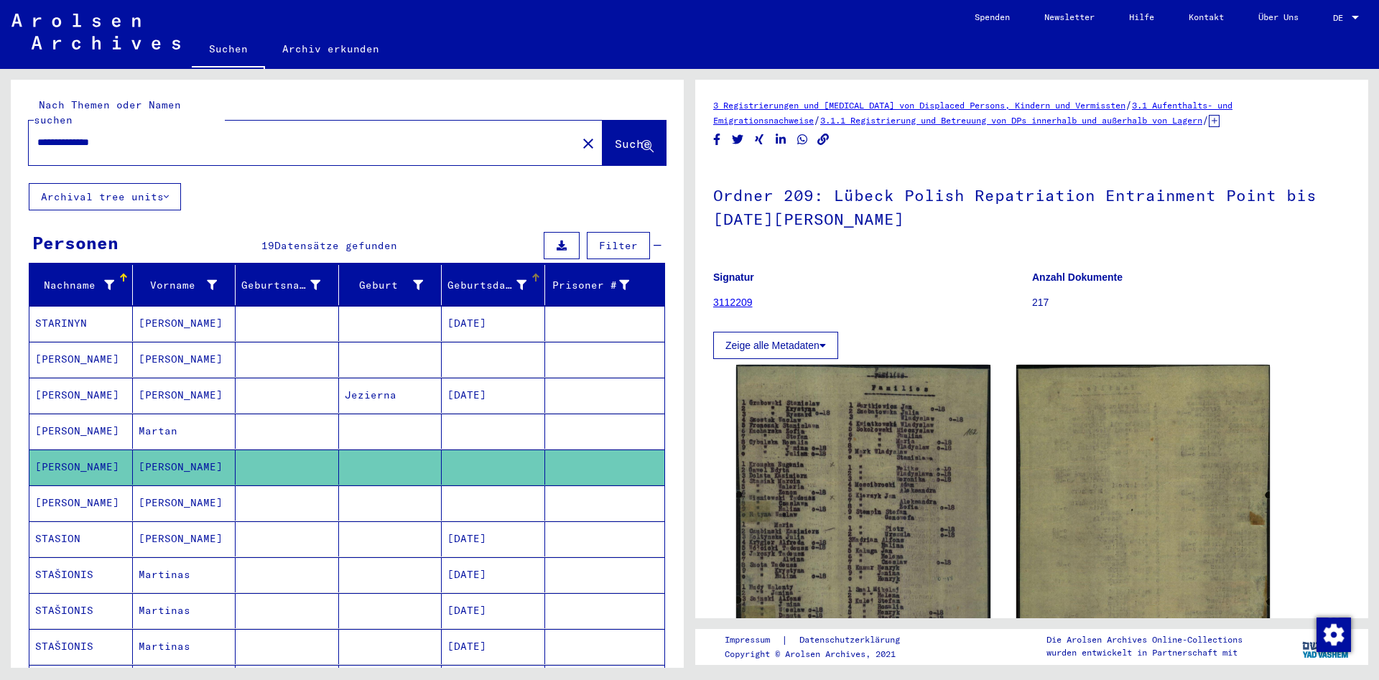
click at [496, 278] on div "Geburtsdatum" at bounding box center [486, 285] width 79 height 15
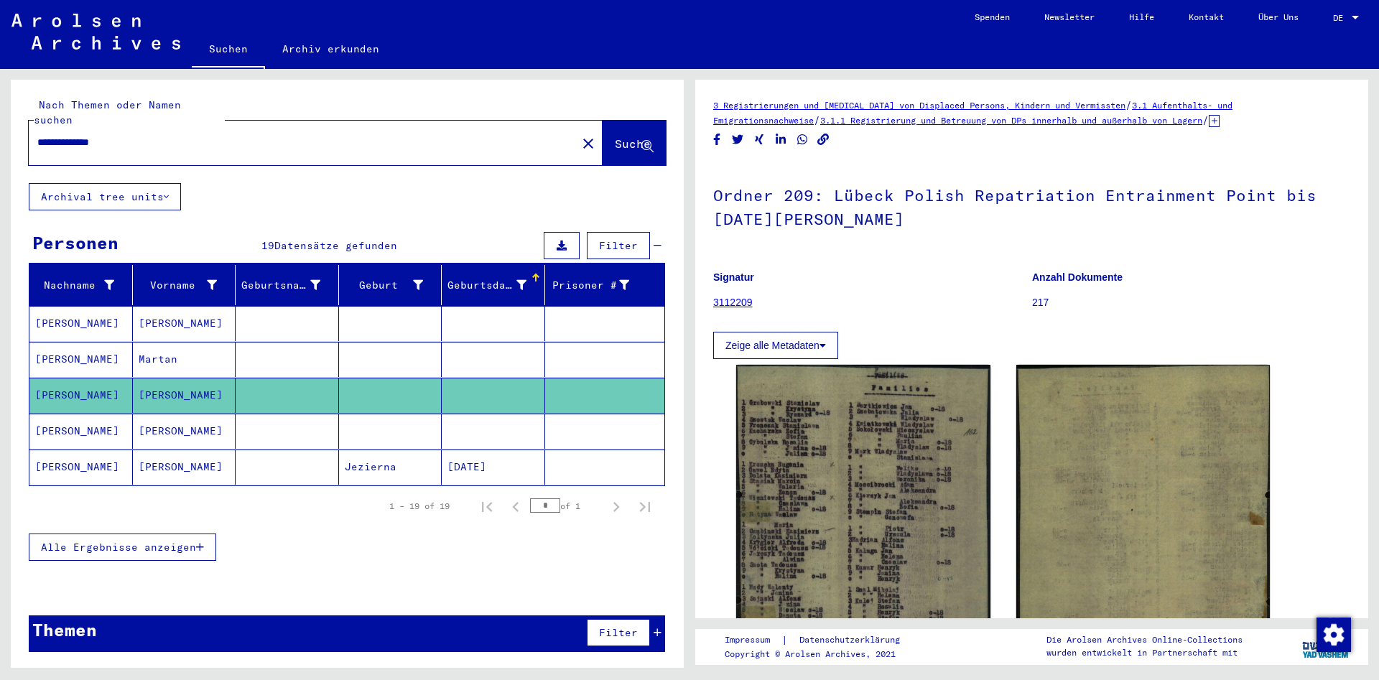
click at [480, 278] on div "Geburtsdatum" at bounding box center [486, 285] width 79 height 15
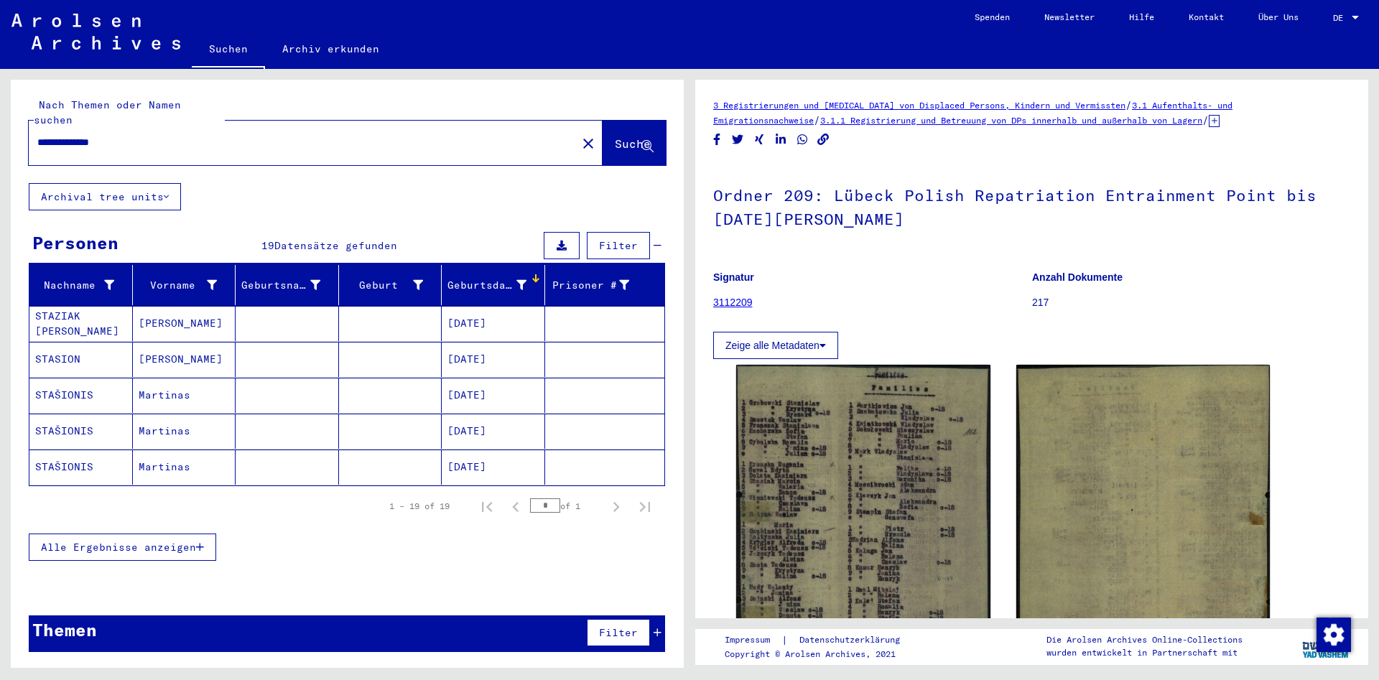
click at [162, 306] on mat-cell "[PERSON_NAME]" at bounding box center [184, 323] width 103 height 35
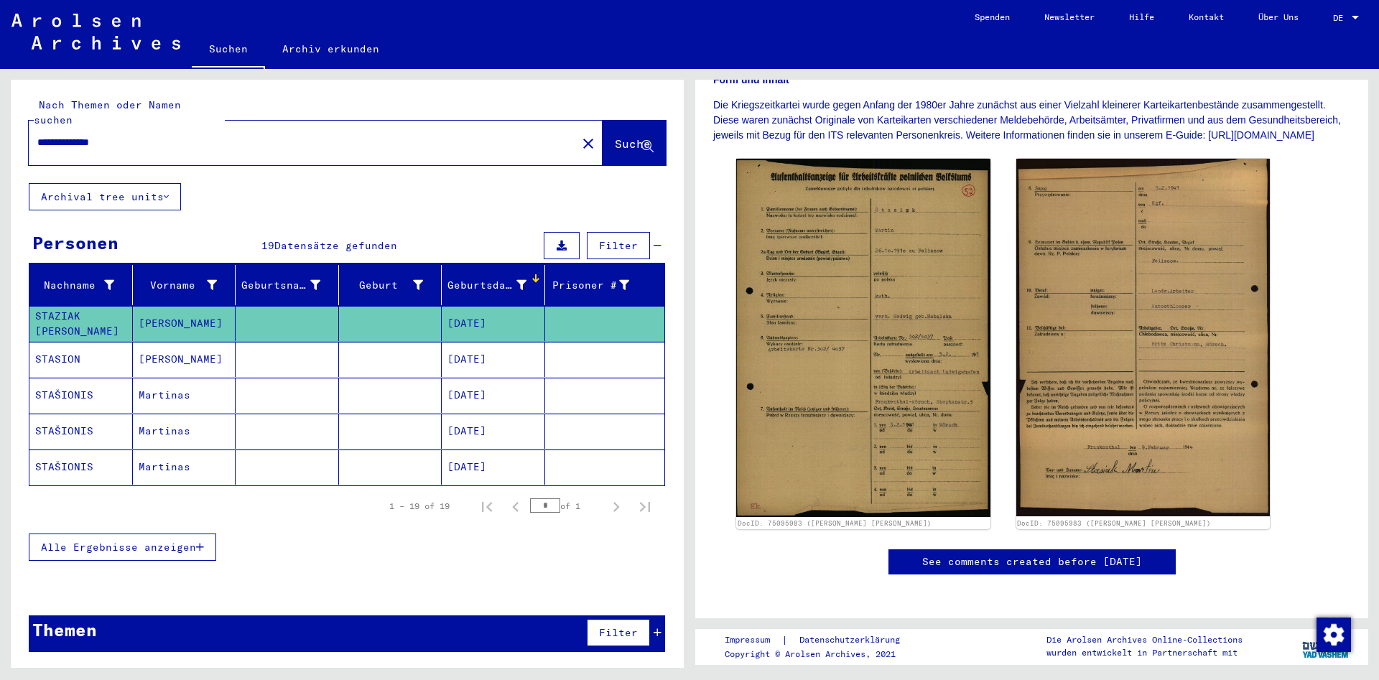
scroll to position [233, 0]
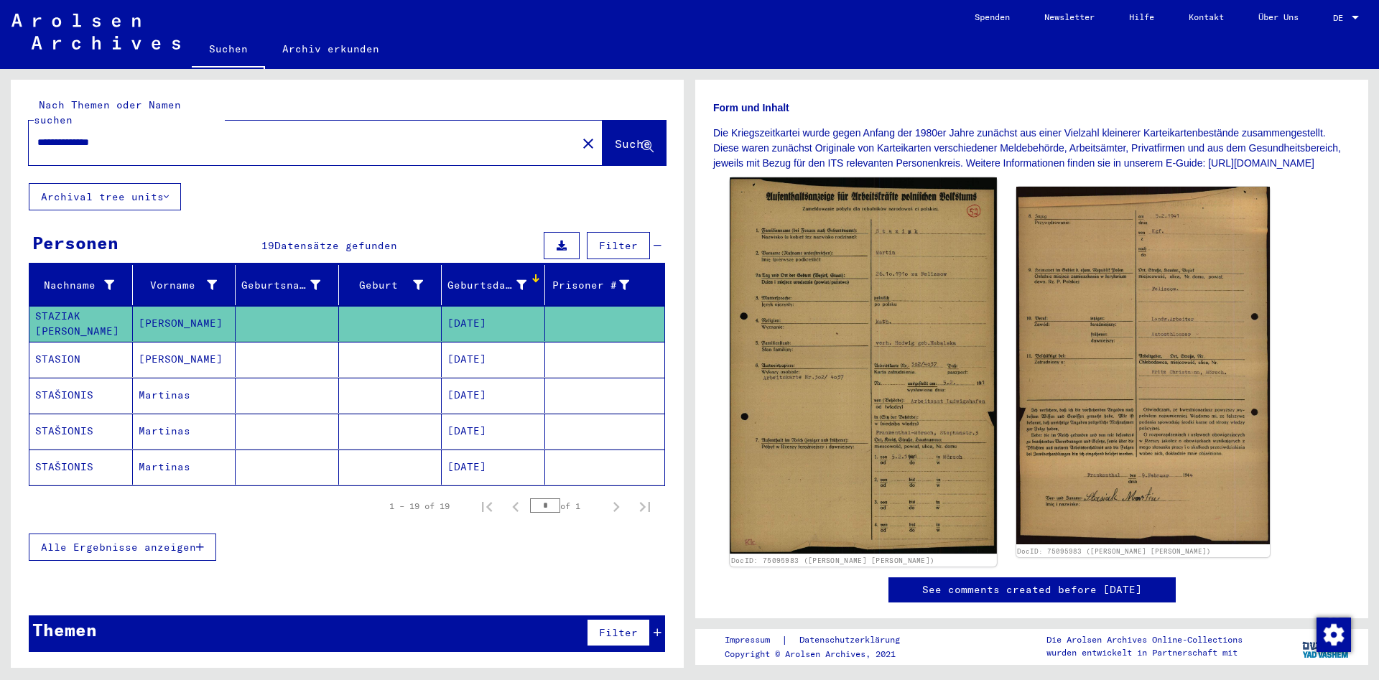
click at [813, 381] on img at bounding box center [863, 365] width 266 height 376
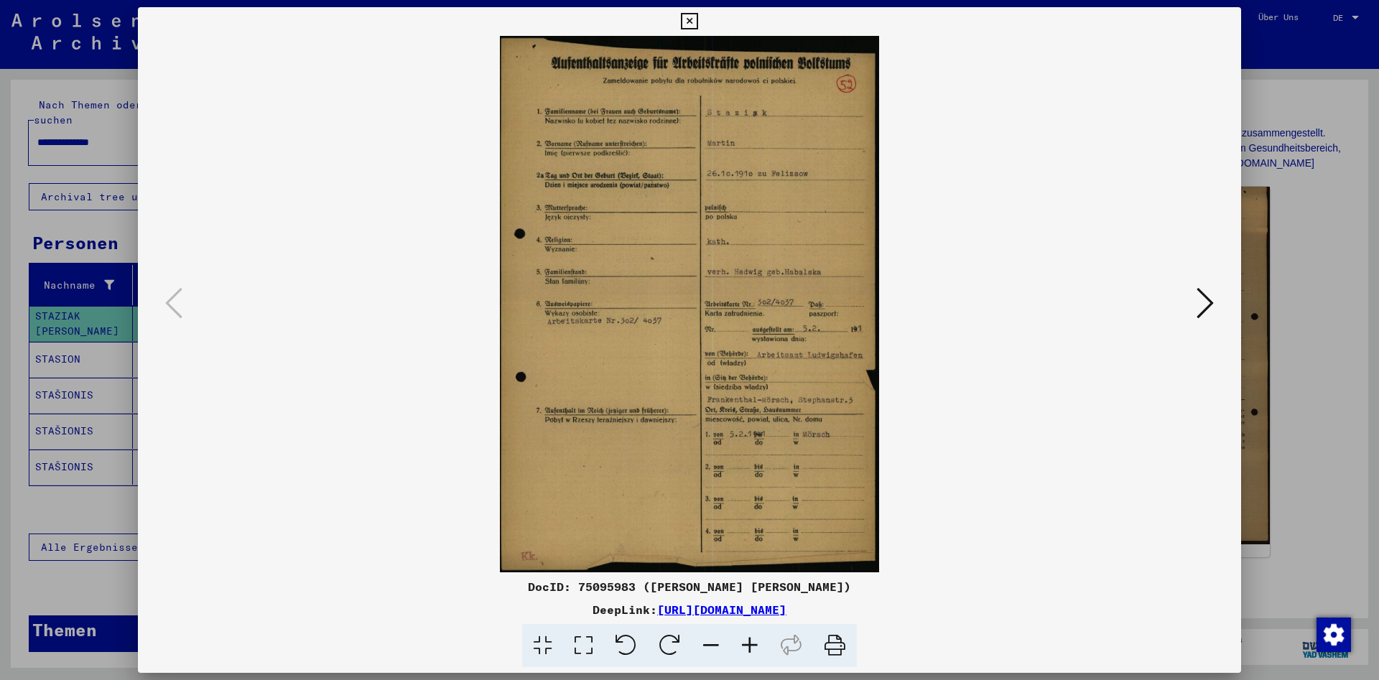
click at [750, 643] on icon at bounding box center [749, 646] width 39 height 44
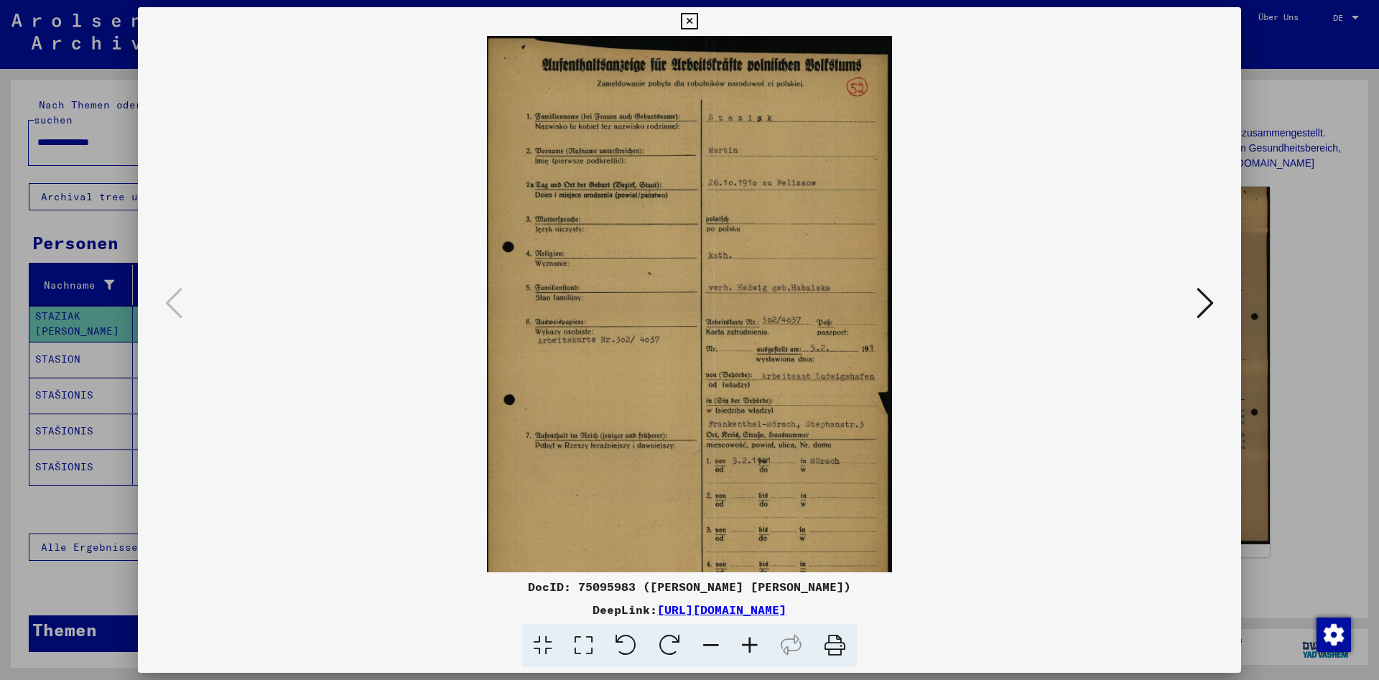
click at [750, 643] on icon at bounding box center [749, 646] width 39 height 44
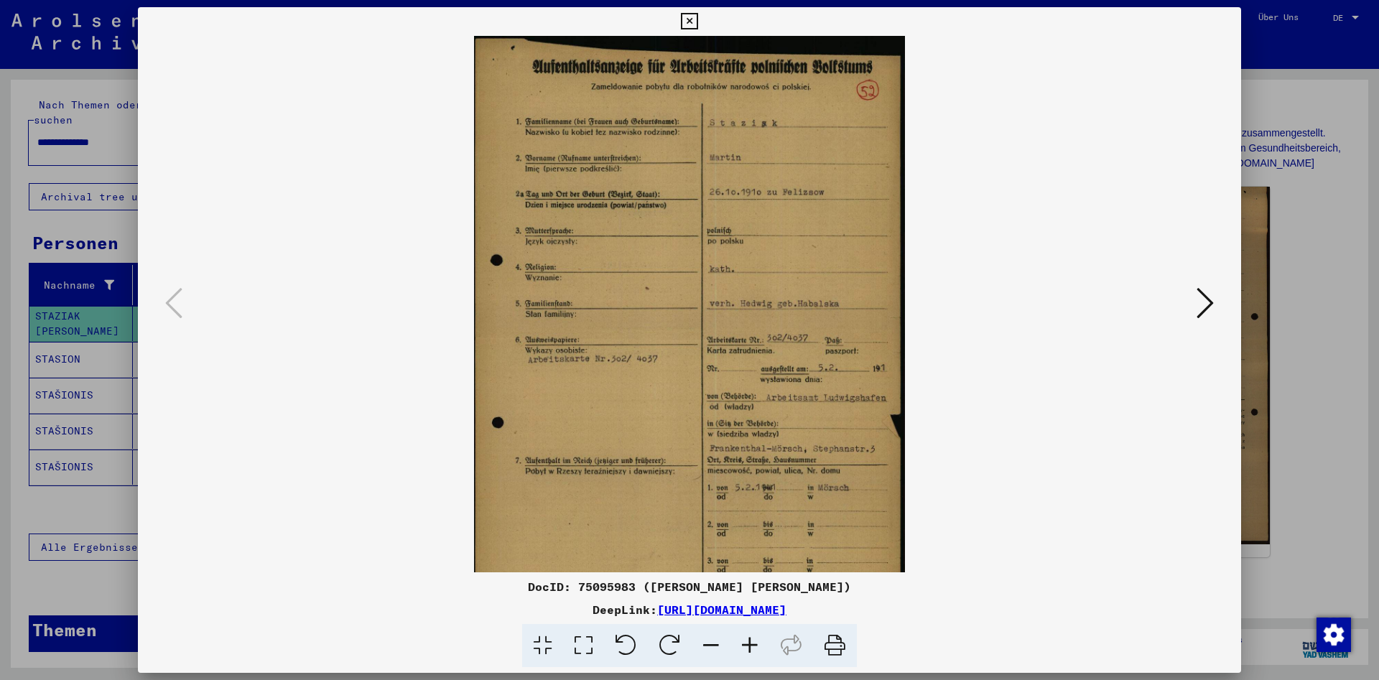
click at [750, 643] on icon at bounding box center [749, 646] width 39 height 44
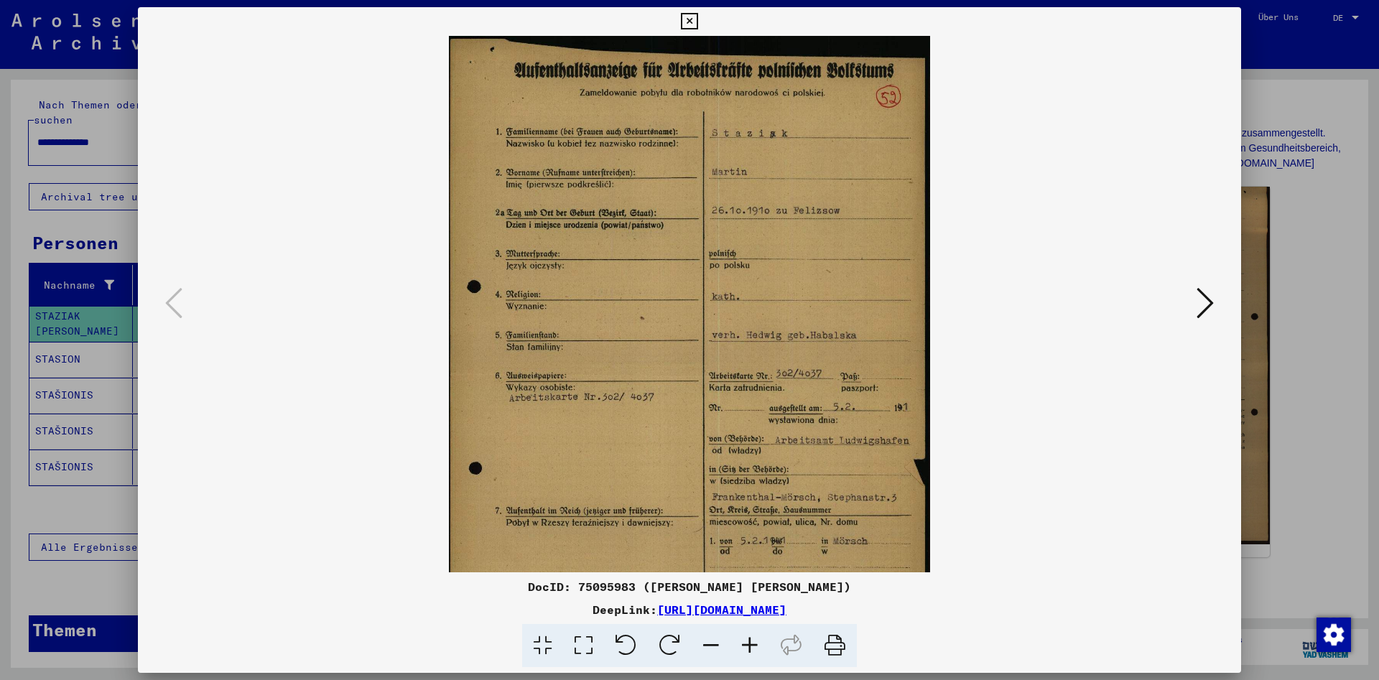
click at [750, 643] on icon at bounding box center [749, 646] width 39 height 44
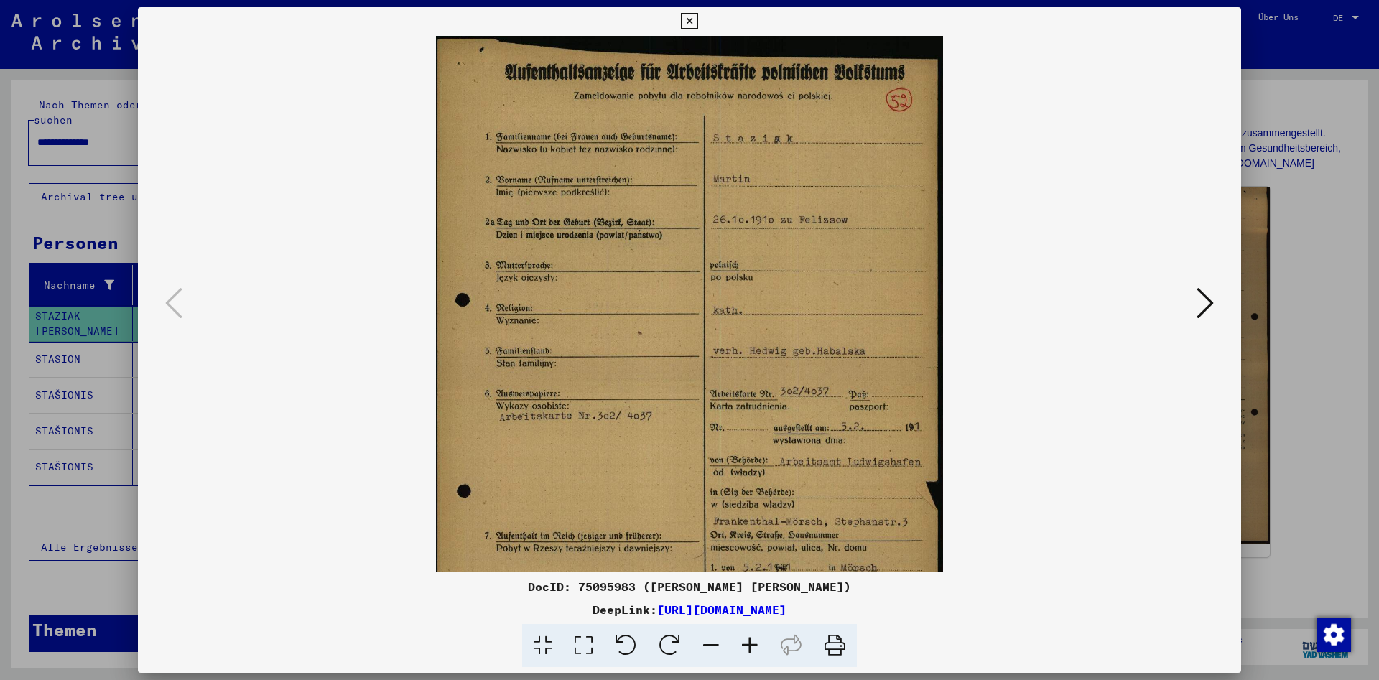
click at [750, 643] on icon at bounding box center [749, 646] width 39 height 44
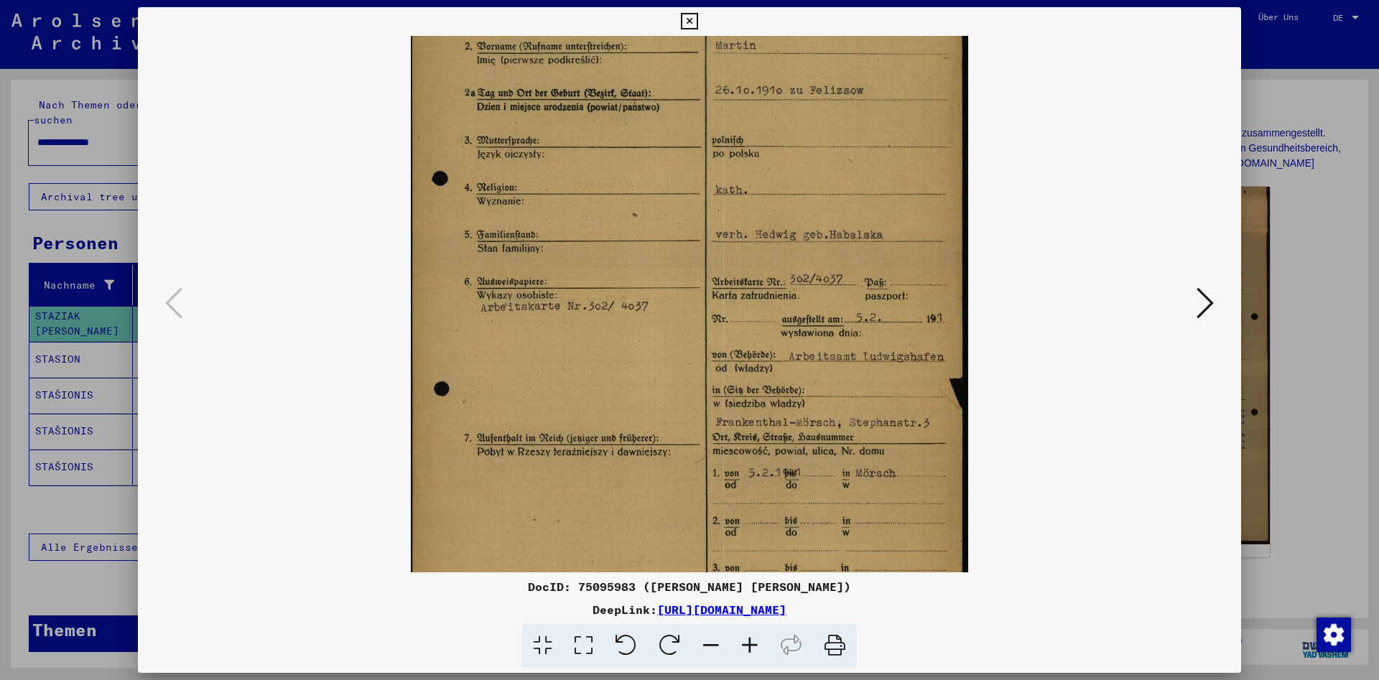
scroll to position [149, 0]
drag, startPoint x: 854, startPoint y: 394, endPoint x: 865, endPoint y: 261, distance: 133.3
click at [865, 261] on img at bounding box center [690, 281] width 558 height 788
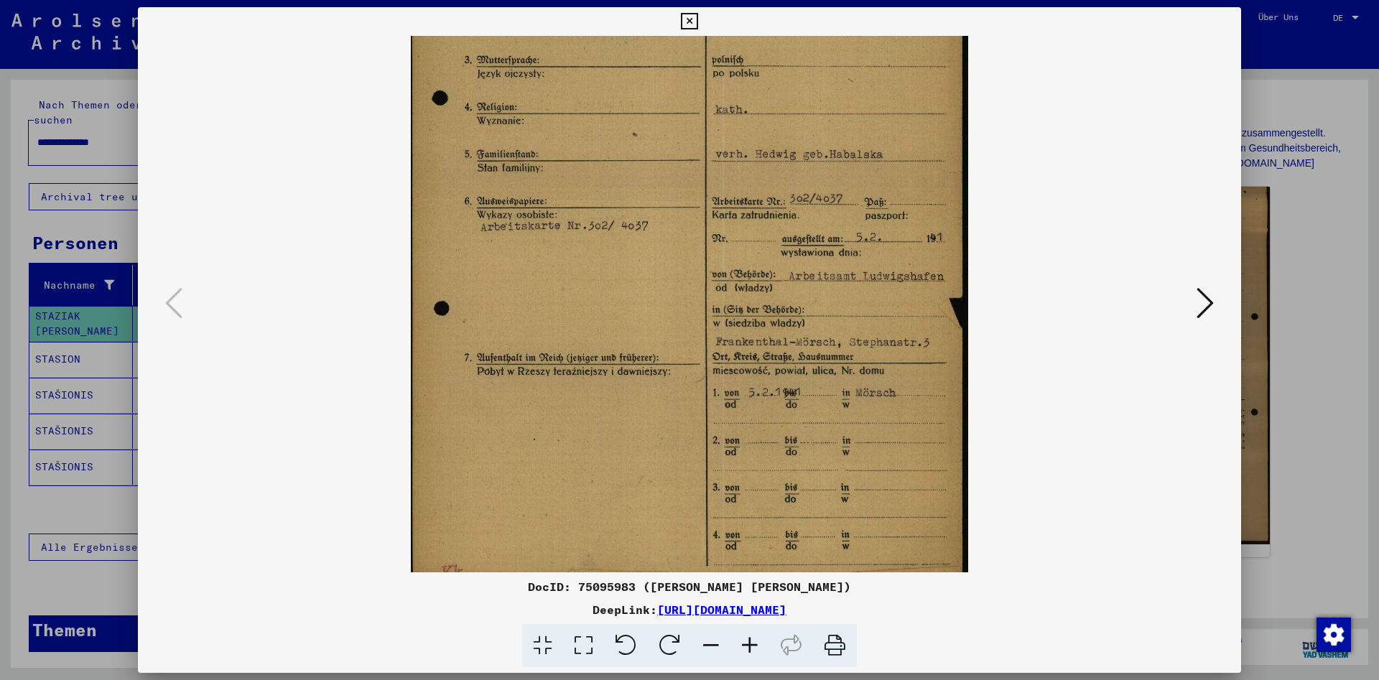
scroll to position [251, 0]
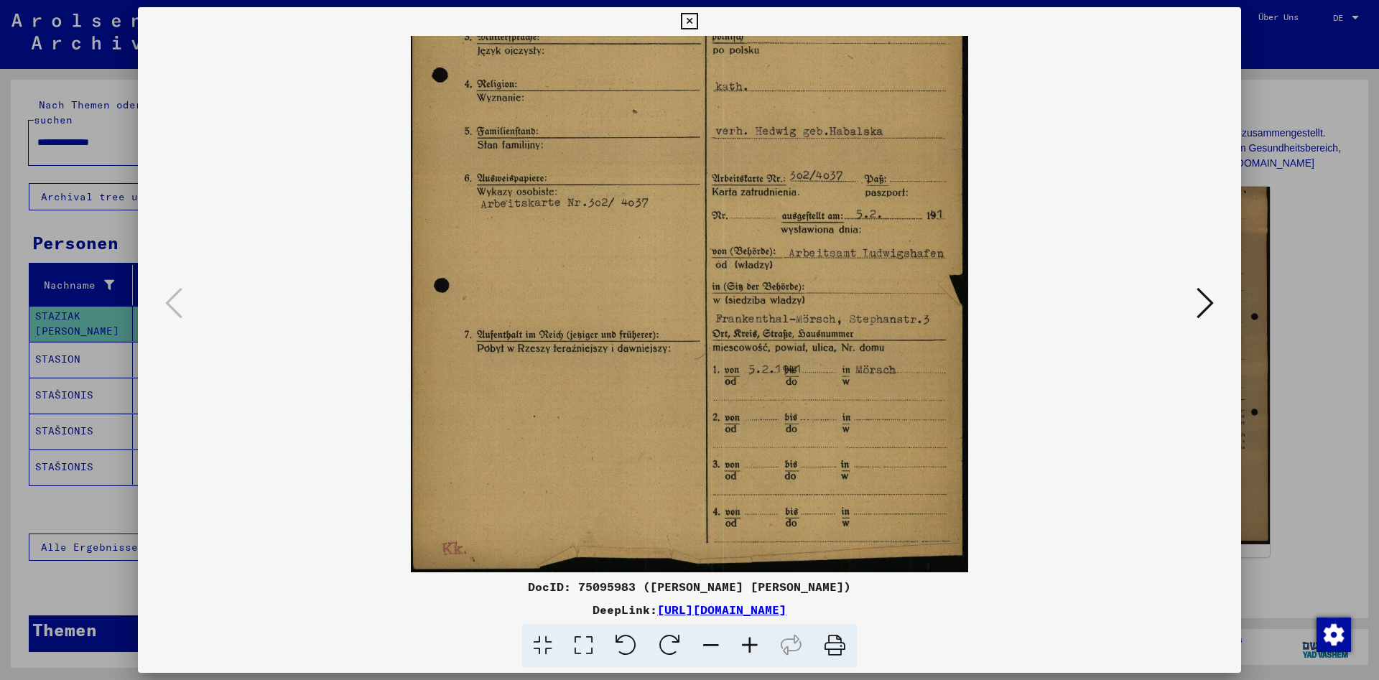
drag, startPoint x: 847, startPoint y: 383, endPoint x: 846, endPoint y: 243, distance: 140.0
click at [846, 244] on img at bounding box center [690, 179] width 558 height 788
click at [1201, 312] on icon at bounding box center [1204, 303] width 17 height 34
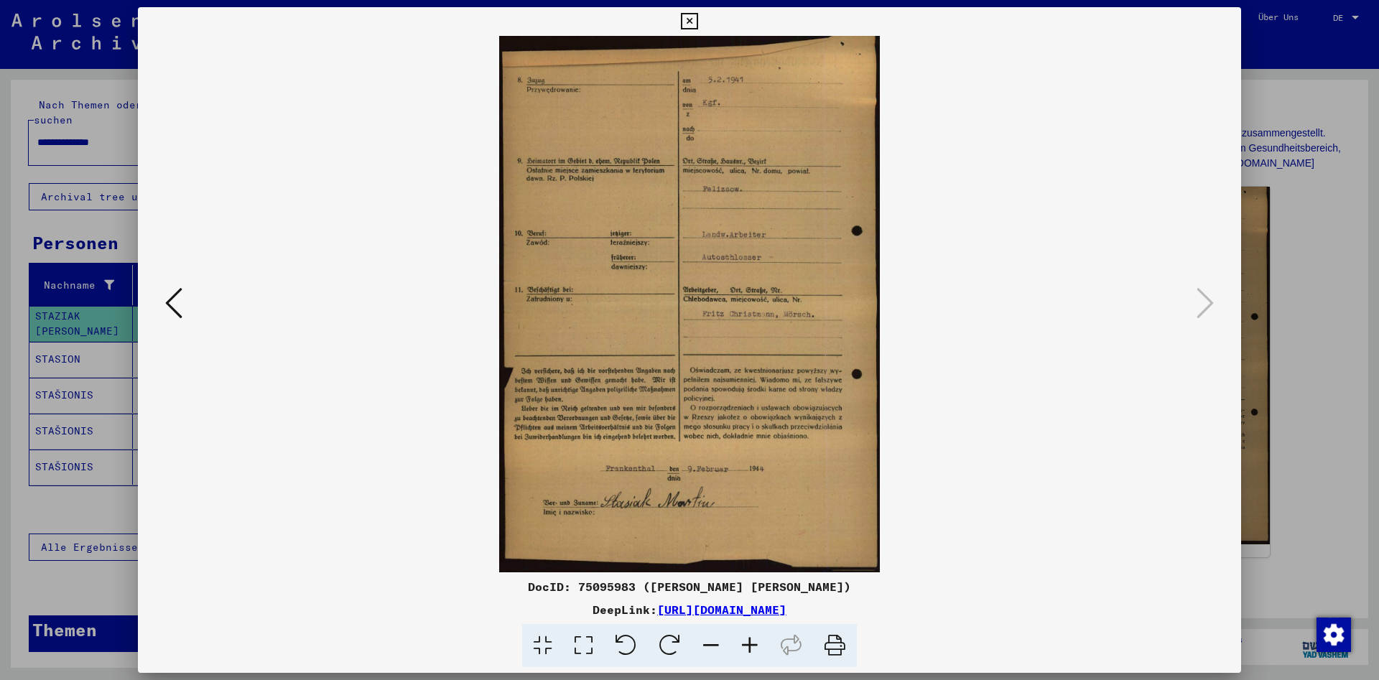
scroll to position [0, 0]
click at [697, 24] on icon at bounding box center [689, 21] width 17 height 17
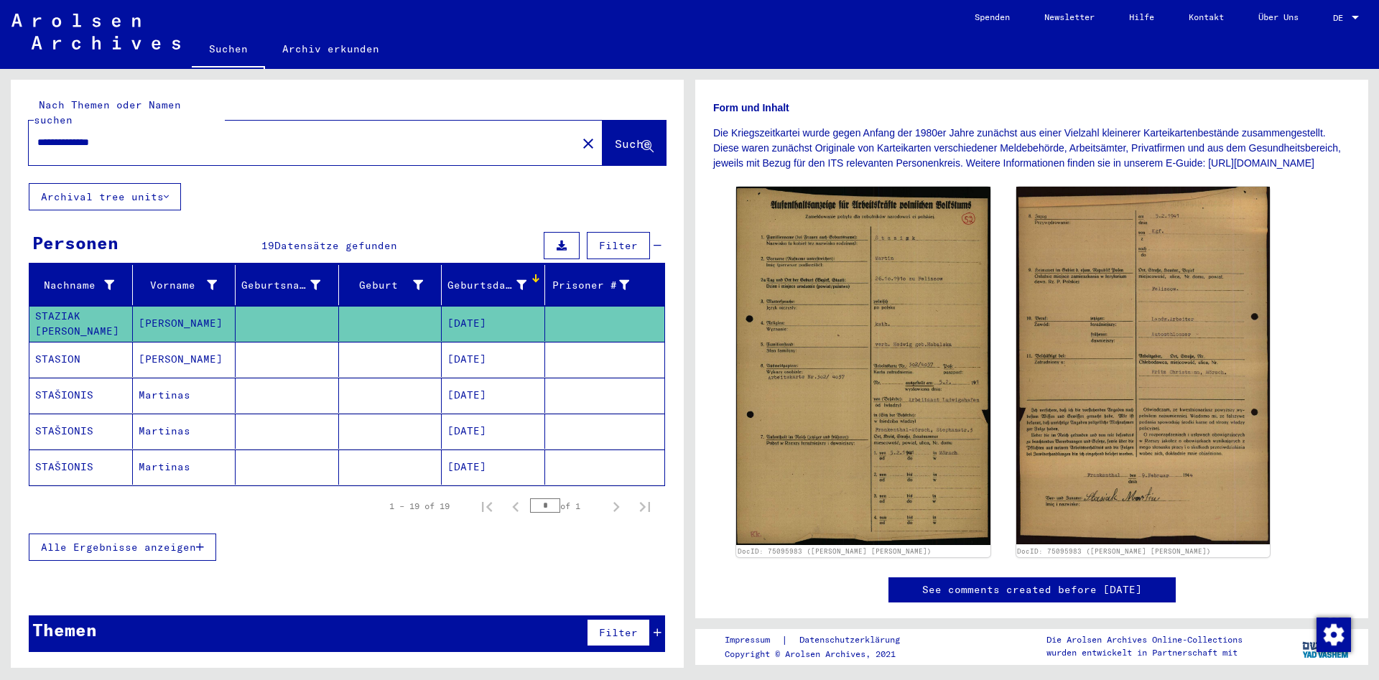
click at [218, 135] on input "**********" at bounding box center [302, 142] width 531 height 15
